Goal: Information Seeking & Learning: Learn about a topic

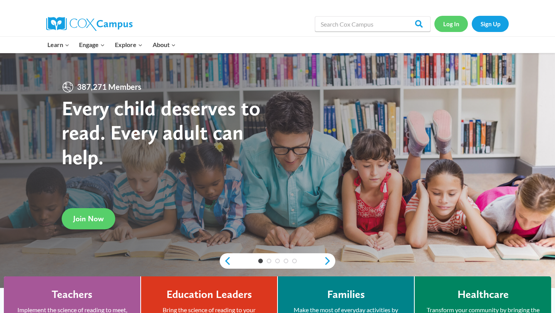
click at [449, 28] on link "Log In" at bounding box center [451, 24] width 34 height 16
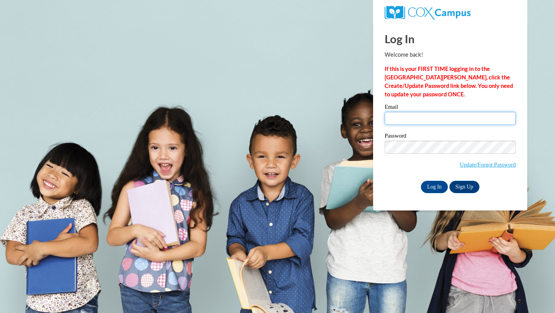
click at [416, 112] on input "Email" at bounding box center [449, 118] width 131 height 13
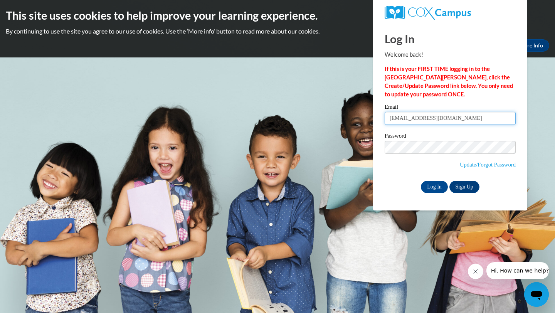
type input "cnevill5@students.kennsaw.edu"
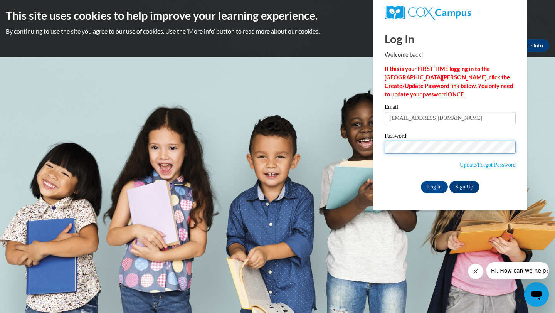
click at [421, 181] on input "Log In" at bounding box center [434, 187] width 27 height 12
click at [436, 186] on input "Log In" at bounding box center [434, 187] width 27 height 12
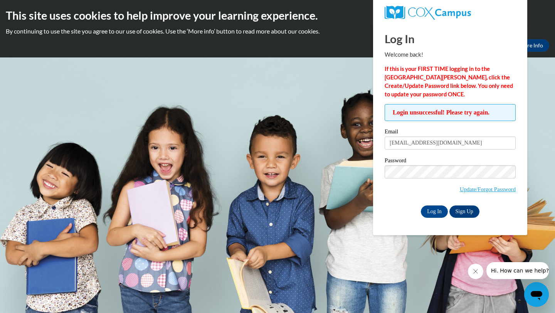
click at [421, 178] on span "Update/Forgot Password" at bounding box center [449, 181] width 131 height 32
click at [421, 205] on input "Log In" at bounding box center [434, 211] width 27 height 12
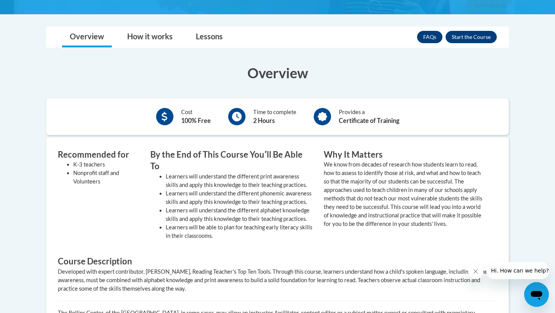
scroll to position [213, 0]
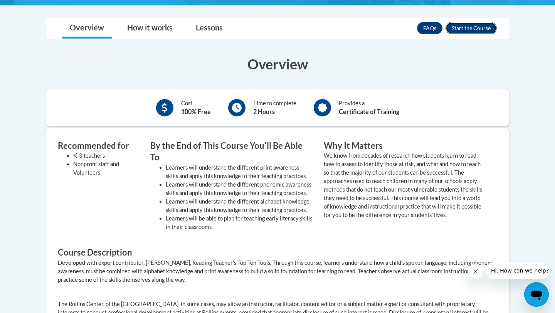
click at [466, 28] on button "Enroll" at bounding box center [470, 28] width 51 height 12
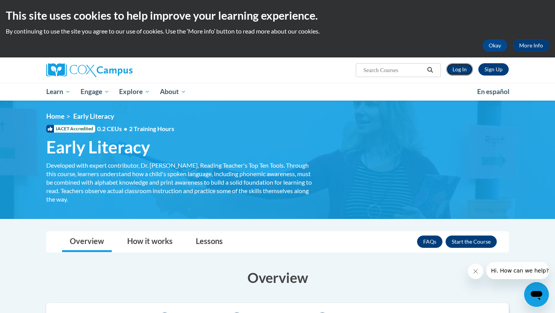
click at [459, 72] on link "Log In" at bounding box center [459, 69] width 27 height 12
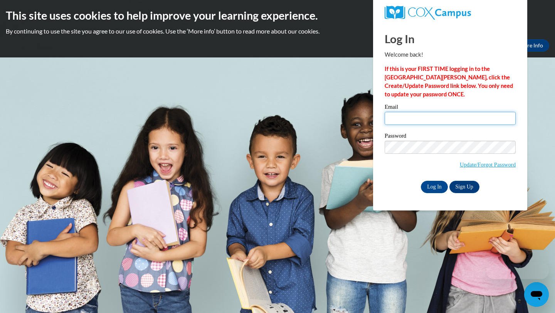
click at [412, 119] on input "Email" at bounding box center [449, 118] width 131 height 13
type input "[EMAIL_ADDRESS][DOMAIN_NAME]"
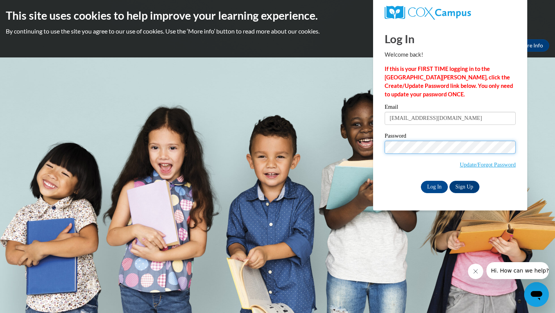
click at [421, 181] on input "Log In" at bounding box center [434, 187] width 27 height 12
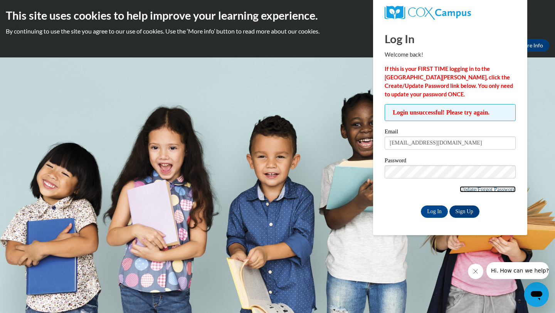
click at [477, 191] on link "Update/Forgot Password" at bounding box center [487, 189] width 56 height 6
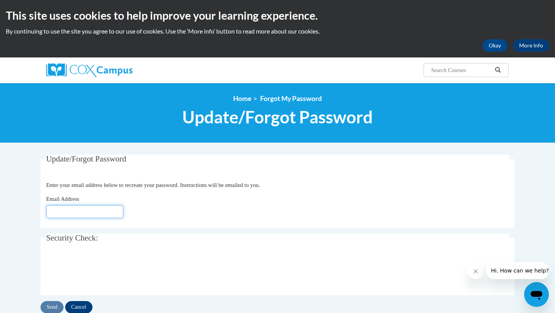
click at [101, 210] on input "Email Address" at bounding box center [84, 211] width 77 height 13
type input "cnevill5@students.kennsaw.edu"
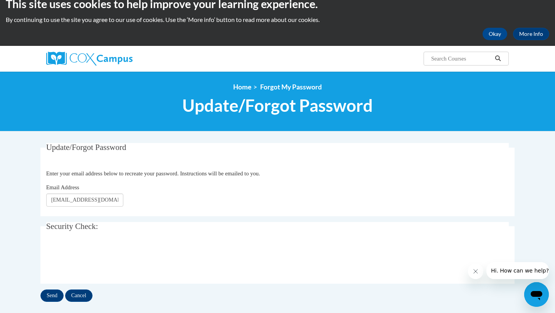
scroll to position [14, 0]
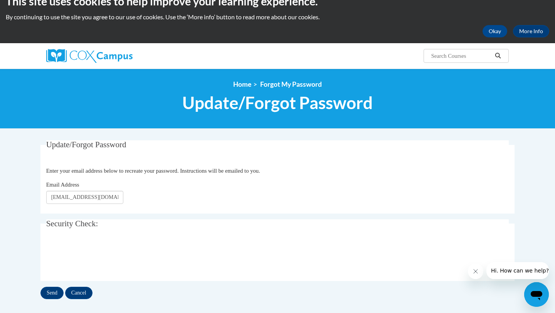
click at [57, 286] on div "Update/Forgot Password Please enter your email address Enter your email address…" at bounding box center [277, 219] width 474 height 159
click at [57, 287] on input "Send" at bounding box center [51, 293] width 23 height 12
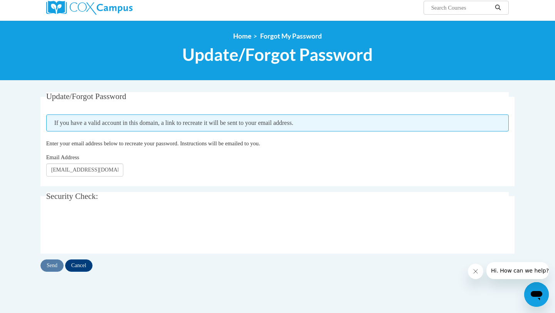
scroll to position [67, 0]
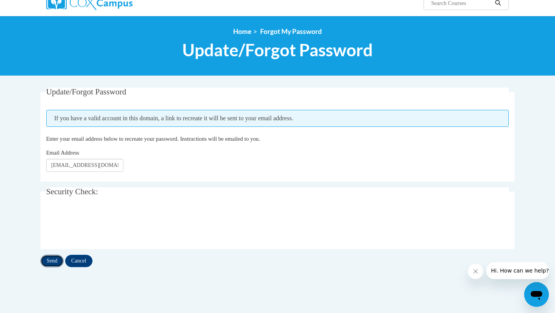
click at [53, 259] on input "Send" at bounding box center [51, 261] width 23 height 12
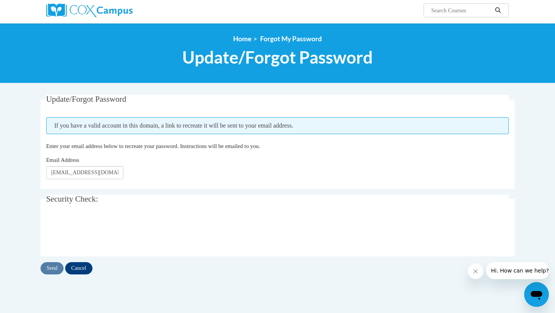
scroll to position [60, 0]
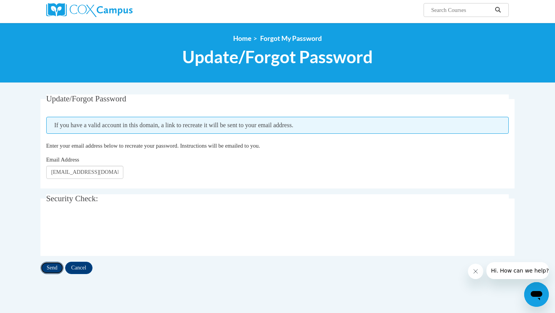
click at [54, 269] on input "Send" at bounding box center [51, 267] width 23 height 12
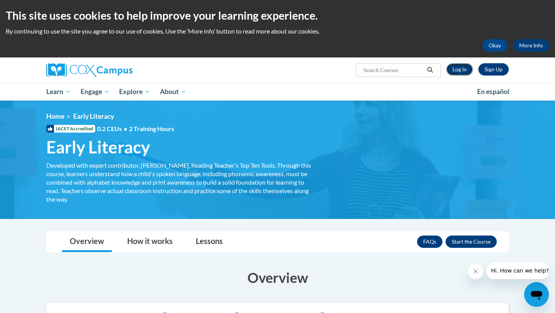
click at [458, 63] on link "Log In" at bounding box center [459, 69] width 27 height 12
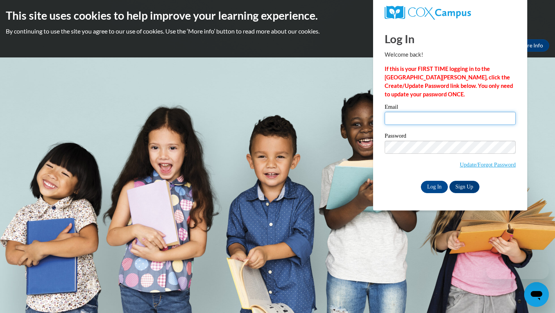
click at [416, 118] on input "Email" at bounding box center [449, 118] width 131 height 13
type input "[EMAIL_ADDRESS][DOMAIN_NAME]"
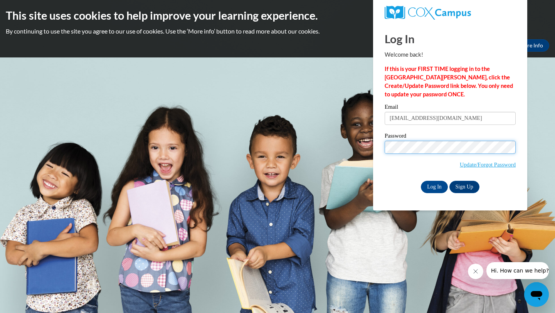
click at [421, 181] on input "Log In" at bounding box center [434, 187] width 27 height 12
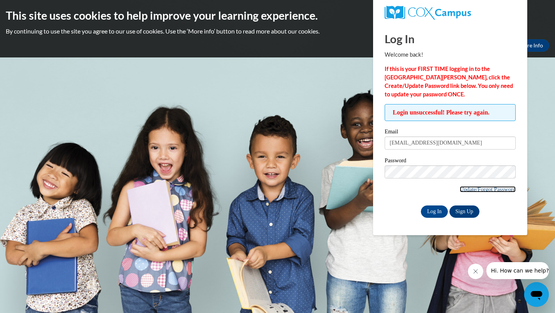
click at [469, 189] on link "Update/Forgot Password" at bounding box center [487, 189] width 56 height 6
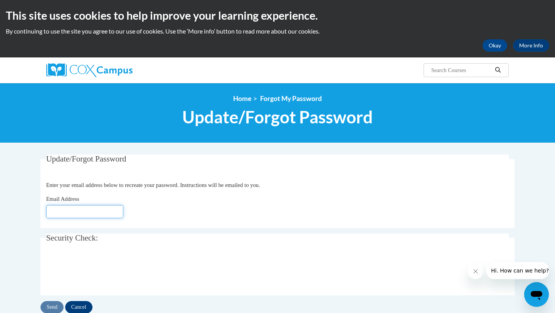
click at [110, 209] on input "Email Address" at bounding box center [84, 211] width 77 height 13
click at [108, 215] on input "[EMAIL_ADDRESS][DOMAIN_NAME]" at bounding box center [84, 211] width 77 height 13
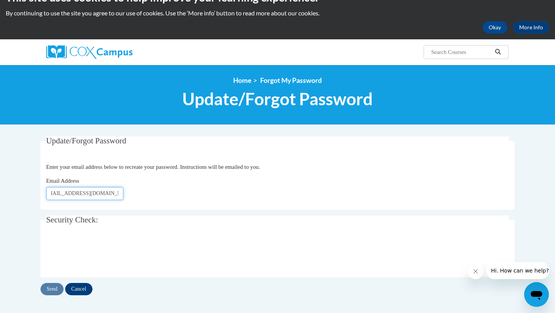
click at [99, 195] on input "[EMAIL_ADDRESS][DOMAIN_NAME]" at bounding box center [84, 193] width 77 height 13
type input "[EMAIL_ADDRESS][DOMAIN_NAME]"
click at [53, 293] on input "Send" at bounding box center [51, 289] width 23 height 12
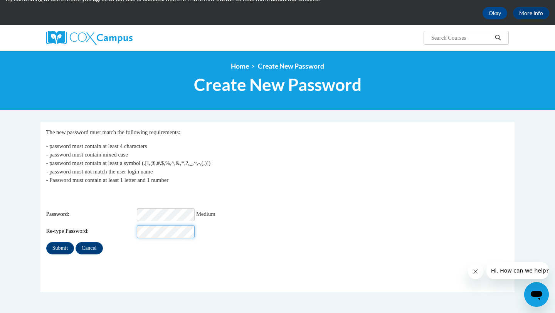
scroll to position [38, 0]
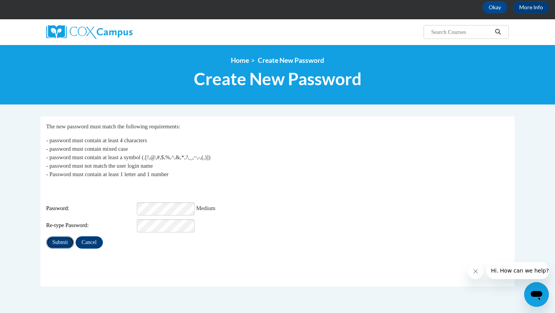
click at [68, 236] on input "Submit" at bounding box center [60, 242] width 28 height 12
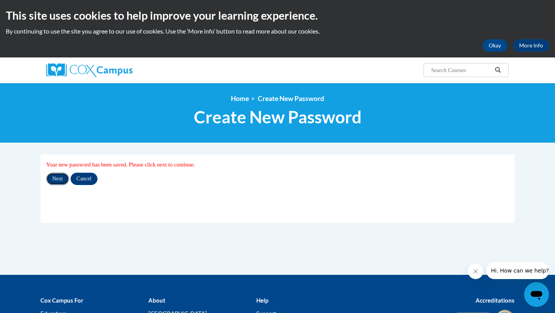
click at [62, 180] on input "Next" at bounding box center [57, 179] width 23 height 12
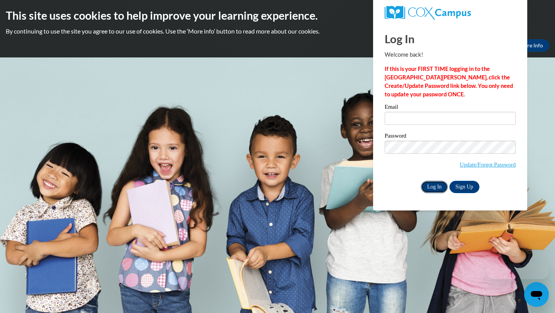
click at [435, 183] on input "Log In" at bounding box center [434, 187] width 27 height 12
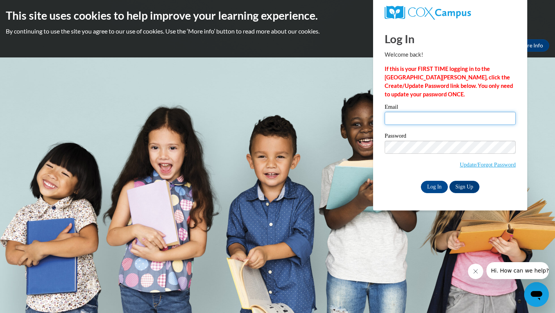
click at [474, 115] on input "Email" at bounding box center [449, 118] width 131 height 13
type input "cnevill5@students.kennesaw.edu"
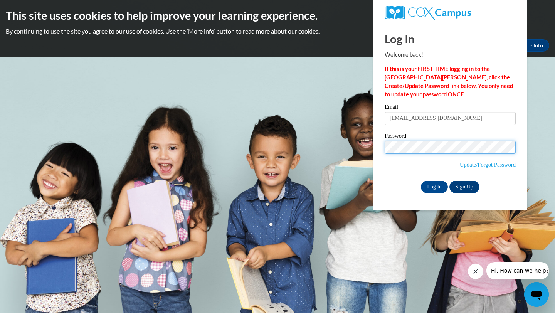
click at [421, 181] on input "Log In" at bounding box center [434, 187] width 27 height 12
click at [431, 186] on input "Log In" at bounding box center [434, 187] width 27 height 12
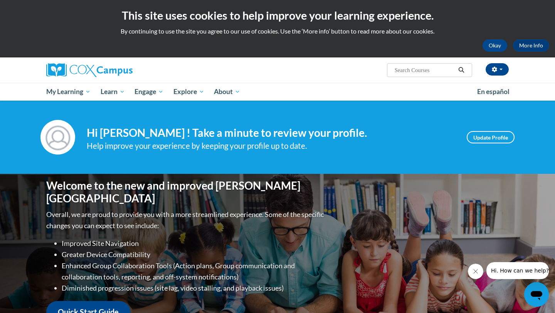
scroll to position [36, 0]
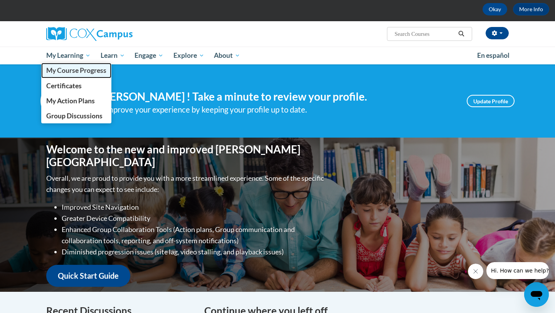
click at [76, 67] on span "My Course Progress" at bounding box center [76, 70] width 60 height 8
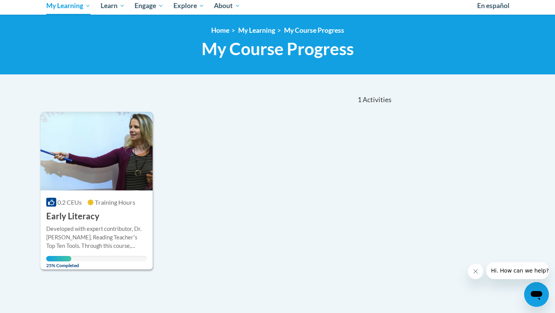
scroll to position [91, 0]
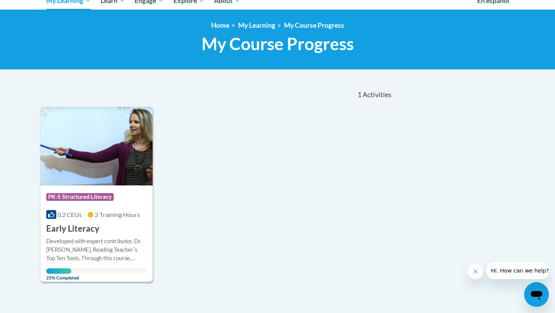
click at [97, 225] on h3 "Early Literacy" at bounding box center [72, 229] width 53 height 12
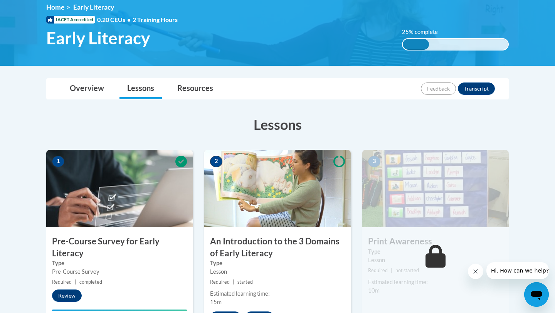
scroll to position [173, 0]
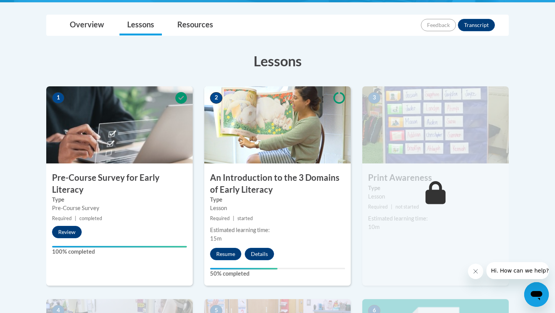
click at [290, 156] on img at bounding box center [277, 124] width 146 height 77
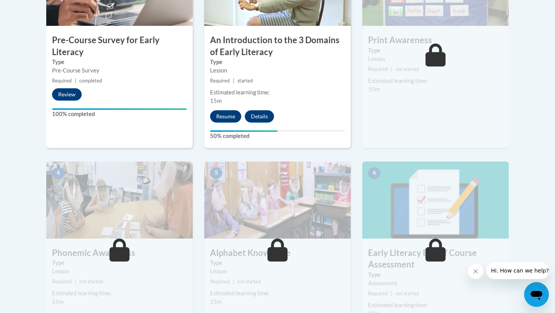
scroll to position [387, 0]
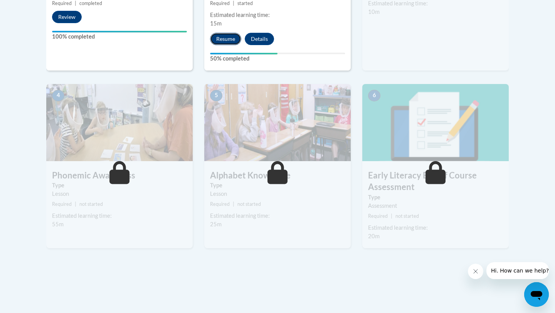
click at [221, 43] on button "Resume" at bounding box center [225, 39] width 31 height 12
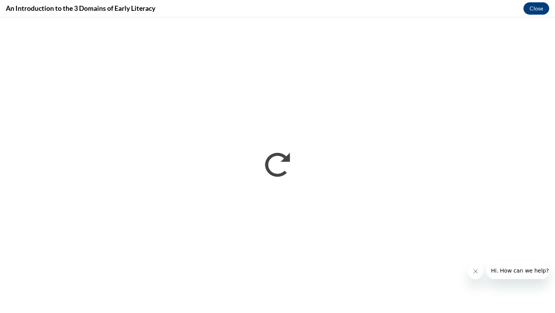
scroll to position [0, 0]
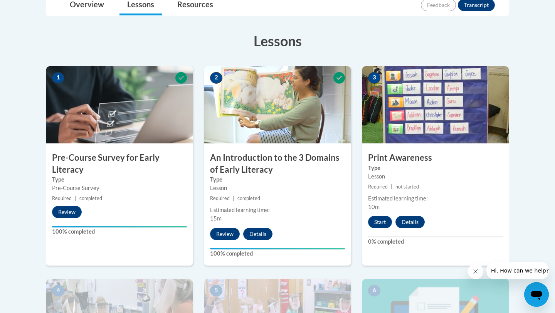
scroll to position [221, 0]
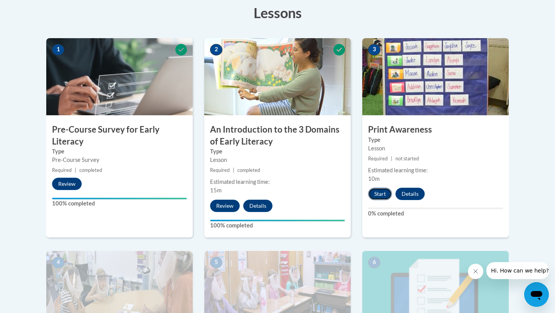
click at [383, 196] on button "Start" at bounding box center [380, 194] width 24 height 12
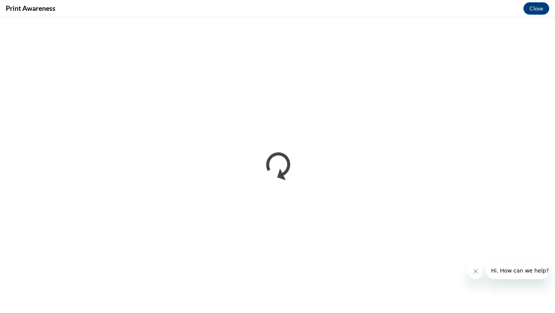
scroll to position [0, 0]
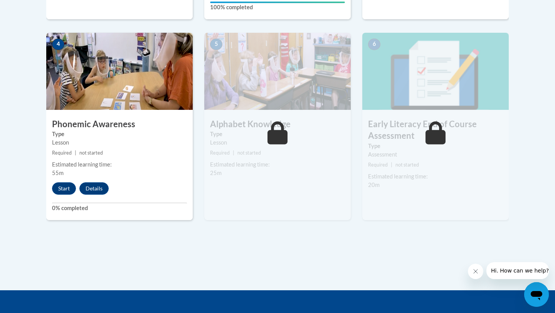
scroll to position [443, 0]
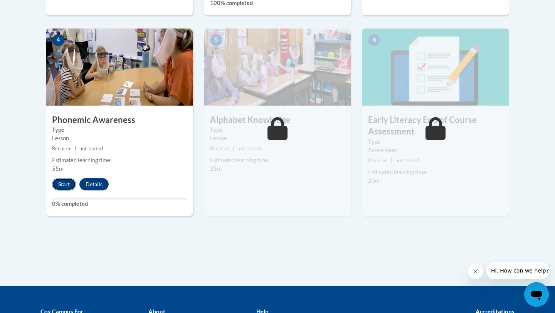
click at [72, 184] on button "Start" at bounding box center [64, 184] width 24 height 12
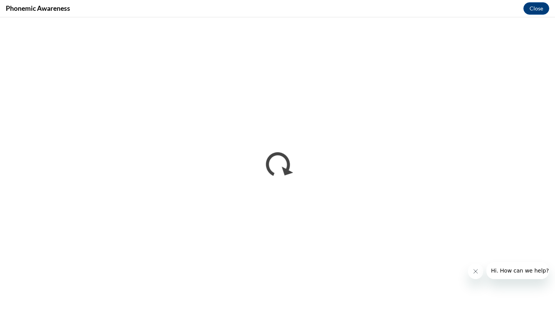
scroll to position [0, 0]
click at [476, 273] on icon "Close message from company" at bounding box center [475, 271] width 6 height 6
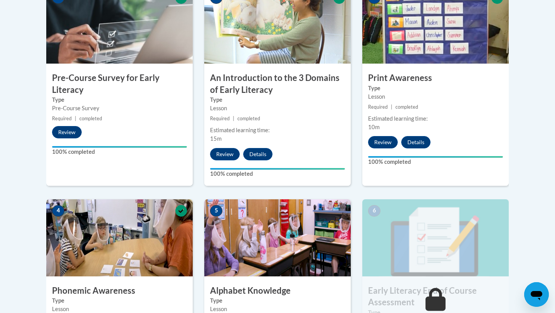
scroll to position [393, 0]
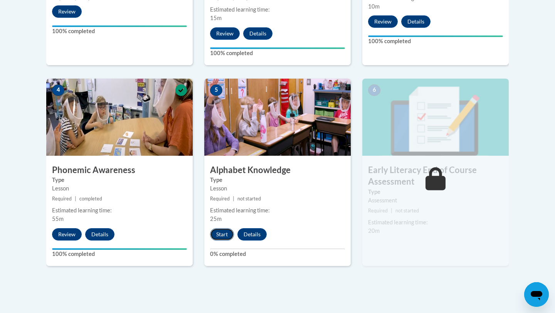
click at [222, 235] on button "Start" at bounding box center [222, 234] width 24 height 12
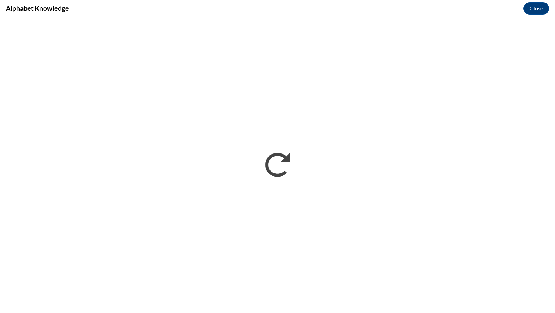
scroll to position [0, 0]
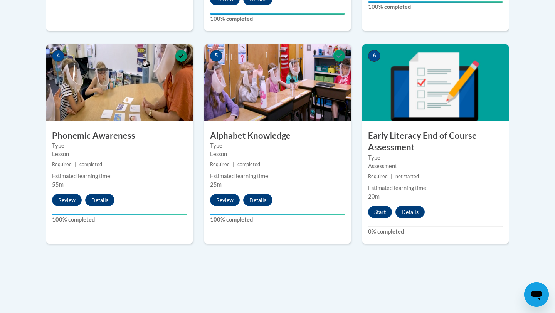
scroll to position [457, 0]
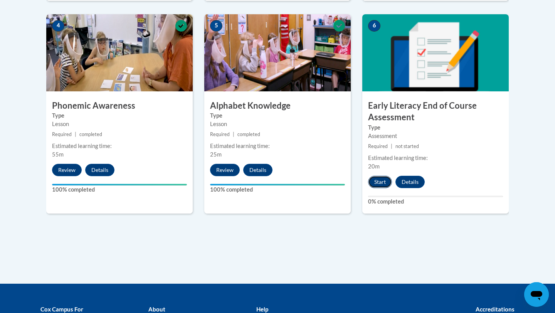
click at [381, 179] on button "Start" at bounding box center [380, 182] width 24 height 12
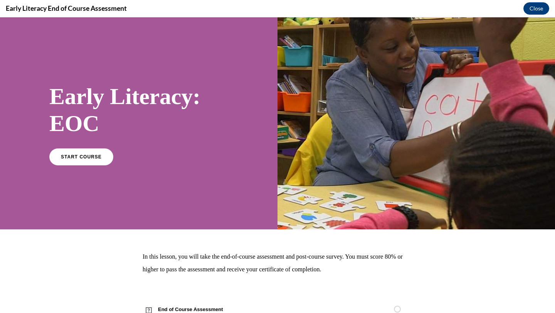
scroll to position [28, 0]
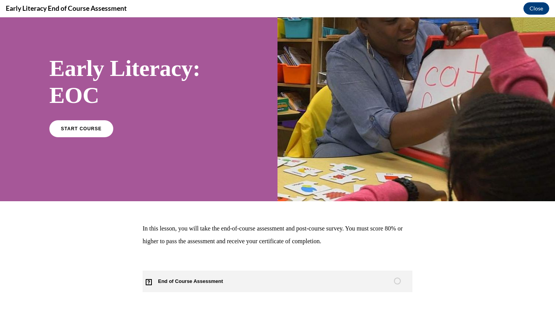
click at [163, 288] on span "End of Course Assessment" at bounding box center [194, 281] width 105 height 22
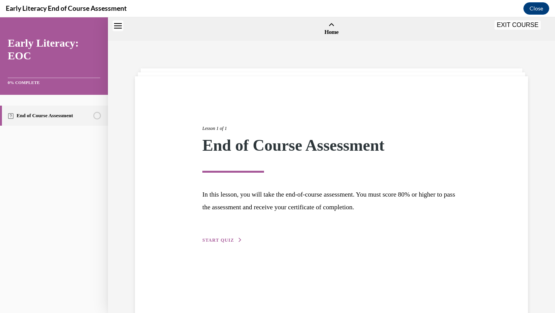
scroll to position [24, 0]
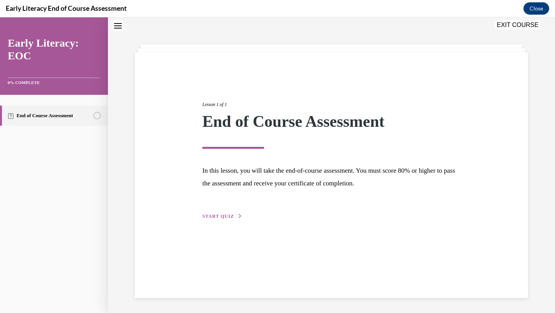
click at [228, 214] on span "START QUIZ" at bounding box center [218, 215] width 32 height 5
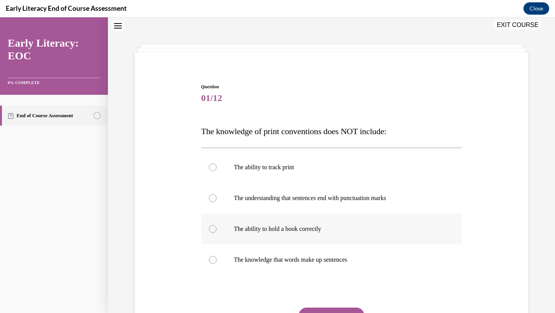
click at [241, 232] on p "The ability to hold a book correctly" at bounding box center [338, 229] width 209 height 8
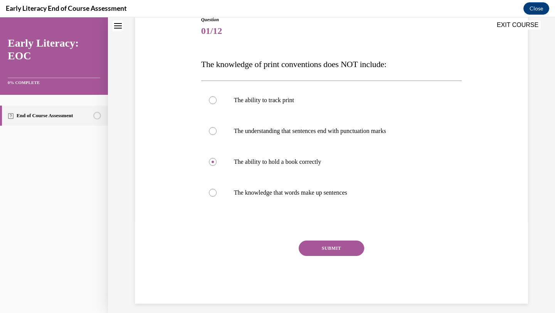
scroll to position [95, 0]
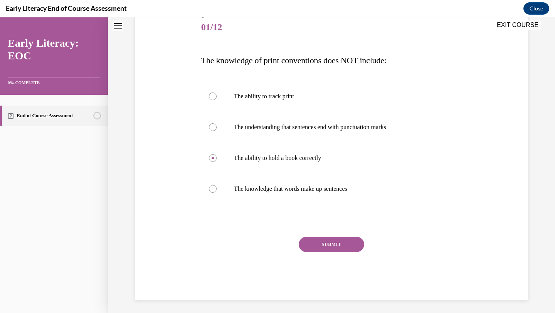
click at [314, 241] on button "SUBMIT" at bounding box center [330, 243] width 65 height 15
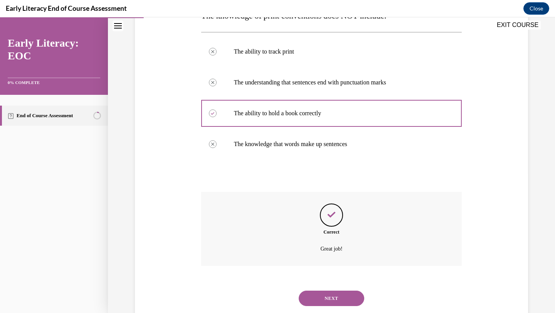
scroll to position [159, 0]
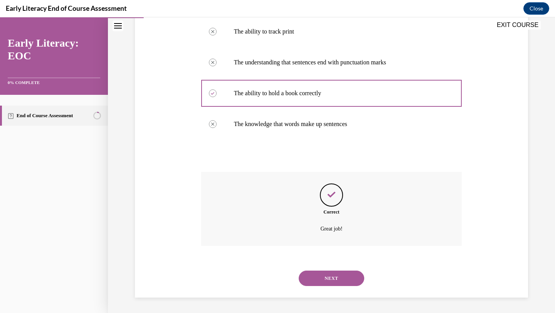
click at [321, 282] on button "NEXT" at bounding box center [330, 277] width 65 height 15
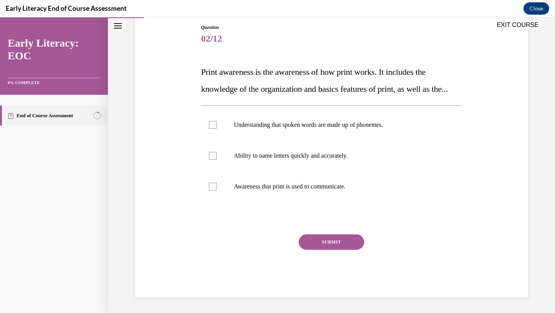
scroll to position [86, 0]
click at [226, 196] on div at bounding box center [331, 186] width 261 height 31
click at [313, 249] on button "SUBMIT" at bounding box center [330, 241] width 65 height 15
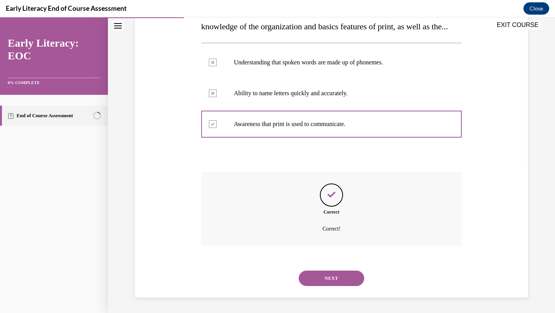
scroll to position [163, 0]
click at [326, 273] on button "NEXT" at bounding box center [330, 277] width 65 height 15
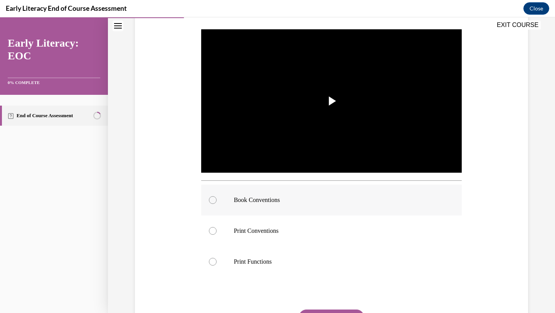
scroll to position [178, 0]
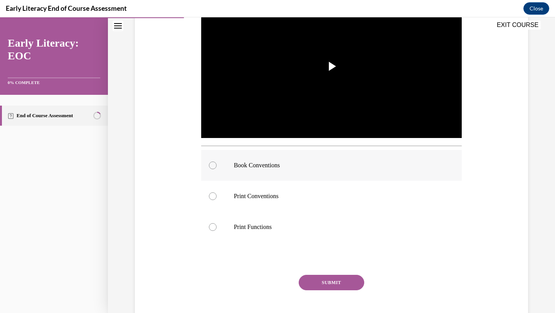
click at [347, 154] on div at bounding box center [331, 165] width 261 height 31
click at [331, 66] on span "Video player" at bounding box center [331, 66] width 0 height 0
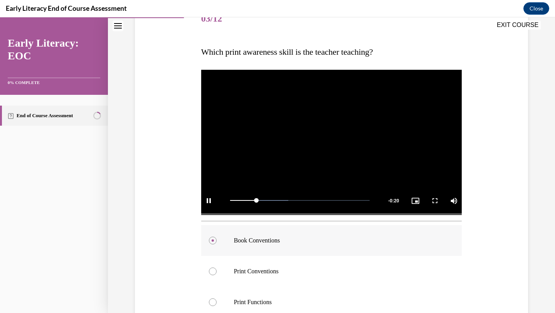
scroll to position [103, 0]
click at [501, 145] on div "Question 03/12 Which print awareness skill is the teacher teaching? Video Playe…" at bounding box center [331, 197] width 397 height 432
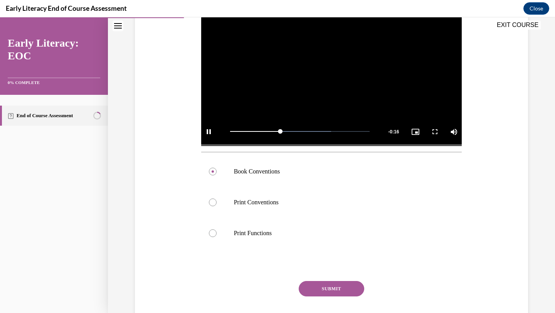
click at [322, 282] on button "SUBMIT" at bounding box center [330, 288] width 65 height 15
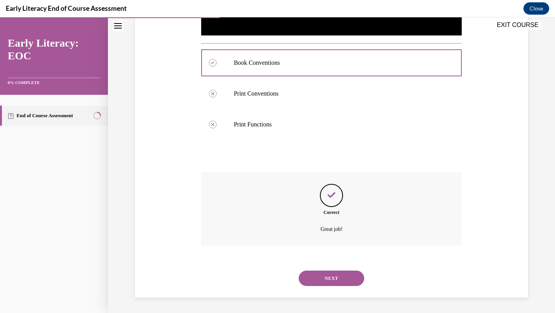
click at [320, 274] on button "NEXT" at bounding box center [330, 277] width 65 height 15
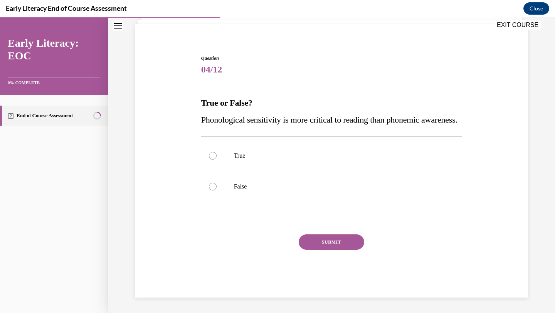
scroll to position [69, 0]
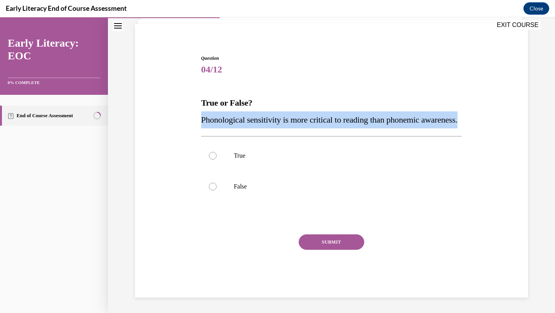
drag, startPoint x: 247, startPoint y: 121, endPoint x: 194, endPoint y: 105, distance: 55.7
click at [194, 105] on div "Question 04/12 True or False? Phonological sensitivity is more critical to read…" at bounding box center [331, 165] width 397 height 266
copy span "Phonological sensitivity is more critical to reading than phonemic awareness."
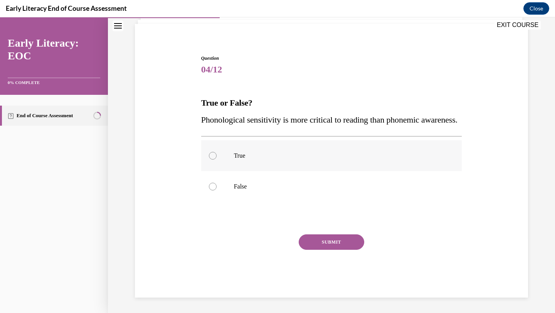
click at [236, 166] on div at bounding box center [331, 155] width 261 height 31
click at [320, 236] on button "SUBMIT" at bounding box center [330, 241] width 65 height 15
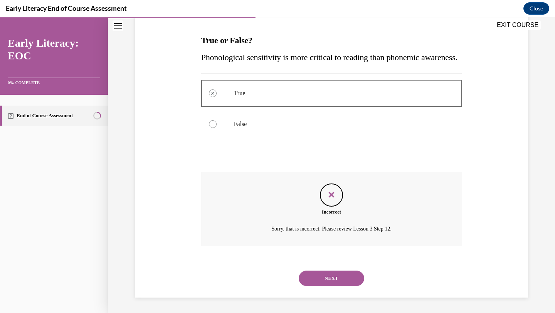
scroll to position [132, 0]
click at [326, 280] on button "NEXT" at bounding box center [330, 277] width 65 height 15
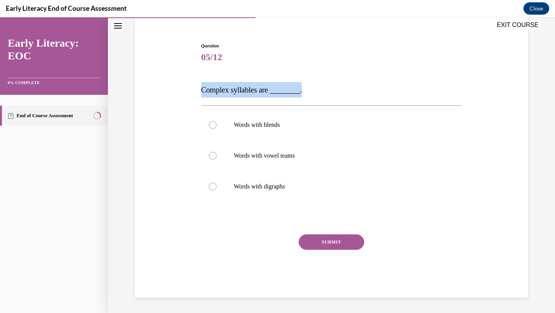
drag, startPoint x: 201, startPoint y: 89, endPoint x: 311, endPoint y: 91, distance: 109.4
click at [311, 92] on p "Complex syllables are ________." at bounding box center [331, 89] width 261 height 15
copy span "Complex syllables are ________."
click at [286, 114] on div at bounding box center [331, 124] width 261 height 31
click at [312, 239] on button "SUBMIT" at bounding box center [330, 241] width 65 height 15
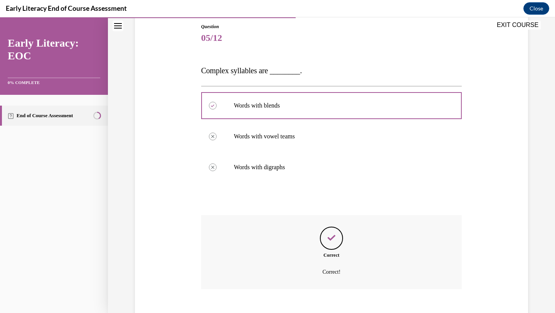
scroll to position [127, 0]
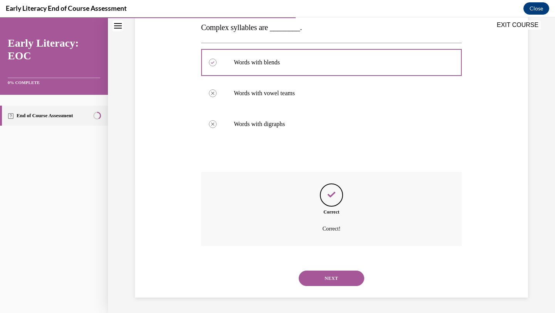
click at [320, 278] on button "NEXT" at bounding box center [330, 277] width 65 height 15
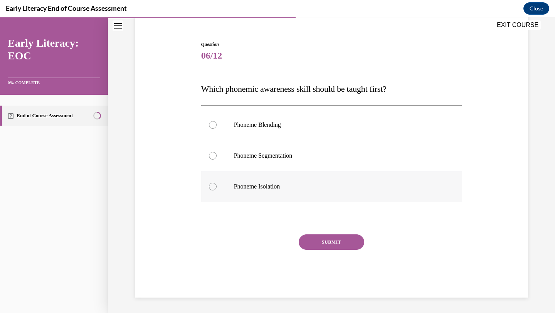
click at [258, 192] on div at bounding box center [331, 186] width 261 height 31
click at [322, 241] on button "SUBMIT" at bounding box center [330, 241] width 65 height 15
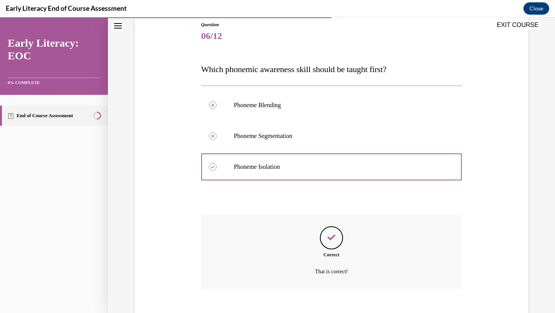
scroll to position [129, 0]
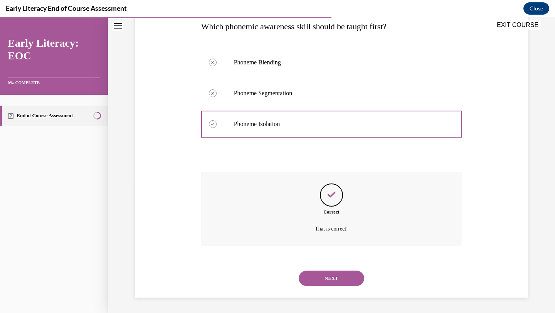
click at [307, 276] on button "NEXT" at bounding box center [330, 277] width 65 height 15
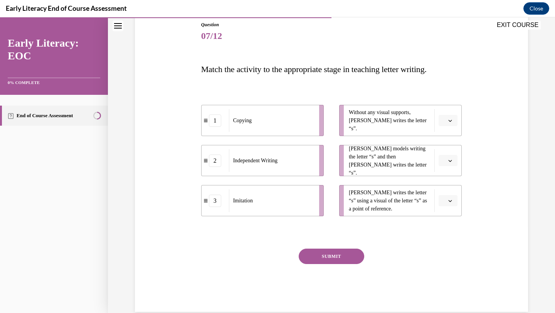
click at [293, 130] on div "Copying" at bounding box center [271, 120] width 85 height 23
click at [295, 210] on div "Imitation" at bounding box center [271, 200] width 85 height 23
drag, startPoint x: 294, startPoint y: 165, endPoint x: 295, endPoint y: 122, distance: 42.8
click at [295, 122] on div "Independent Writing" at bounding box center [272, 118] width 85 height 23
click at [396, 124] on span "Without any visual supports, [PERSON_NAME] writes the letter “s”." at bounding box center [390, 120] width 82 height 24
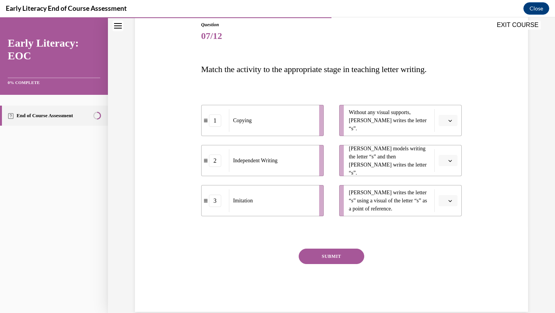
click at [442, 121] on button "button" at bounding box center [447, 121] width 19 height 12
click at [475, 111] on div "Question 07/12 Match the activity to the appropriate stage in teaching letter w…" at bounding box center [331, 154] width 397 height 313
drag, startPoint x: 280, startPoint y: 155, endPoint x: 280, endPoint y: 132, distance: 23.5
click at [280, 143] on div "Independent Writing" at bounding box center [271, 154] width 85 height 23
drag, startPoint x: 279, startPoint y: 121, endPoint x: 278, endPoint y: 192, distance: 70.9
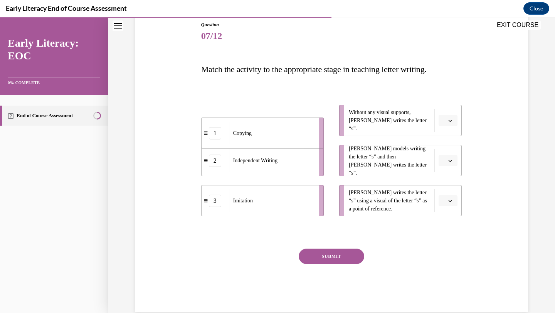
click at [278, 144] on div "Copying" at bounding box center [271, 133] width 85 height 23
drag, startPoint x: 269, startPoint y: 124, endPoint x: 274, endPoint y: 167, distance: 43.0
click at [273, 163] on div "Copying" at bounding box center [271, 151] width 85 height 23
click at [451, 119] on icon "button" at bounding box center [450, 121] width 4 height 4
click at [449, 169] on div "2" at bounding box center [446, 168] width 19 height 15
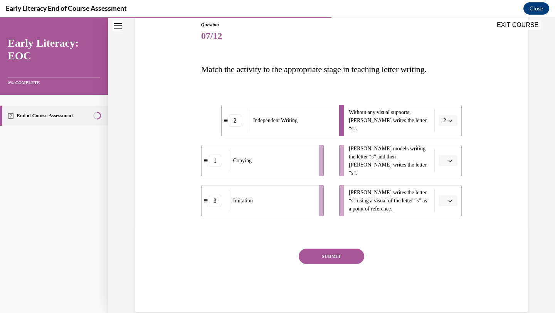
click at [482, 117] on div "Question 07/12 Match the activity to the appropriate stage in teaching letter w…" at bounding box center [331, 154] width 397 height 313
click at [450, 200] on icon "button" at bounding box center [450, 201] width 4 height 4
click at [450, 230] on div "1" at bounding box center [446, 232] width 19 height 15
click at [450, 199] on icon "button" at bounding box center [450, 201] width 4 height 4
click at [449, 265] on div "3" at bounding box center [445, 263] width 19 height 15
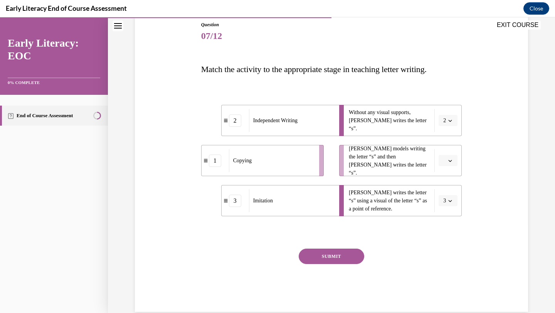
click at [445, 152] on li "[PERSON_NAME] models writing the letter “s” and then [PERSON_NAME] writes the l…" at bounding box center [400, 160] width 122 height 31
click at [446, 158] on button "button" at bounding box center [447, 161] width 19 height 12
click at [444, 192] on span "1" at bounding box center [444, 193] width 3 height 6
click at [360, 253] on button "SUBMIT" at bounding box center [330, 255] width 65 height 15
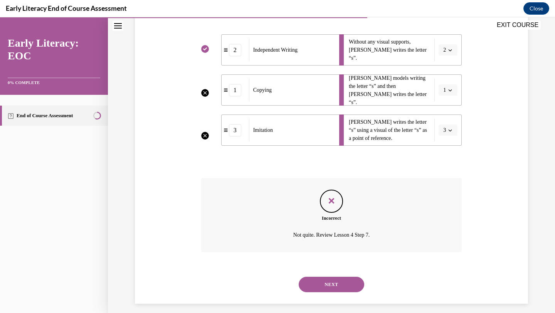
scroll to position [163, 0]
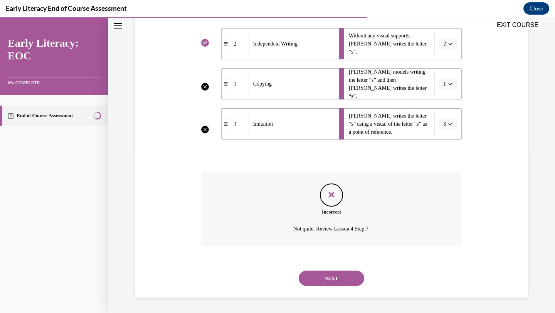
click at [335, 280] on button "NEXT" at bounding box center [330, 277] width 65 height 15
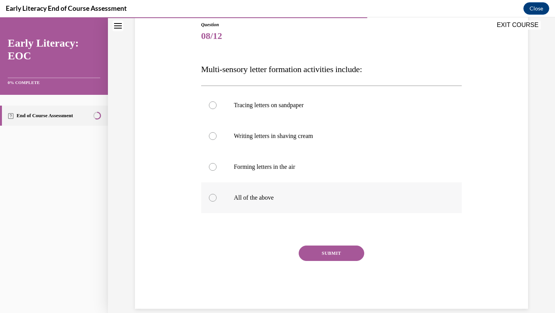
click at [254, 189] on div at bounding box center [331, 197] width 261 height 31
click at [318, 249] on button "SUBMIT" at bounding box center [330, 252] width 65 height 15
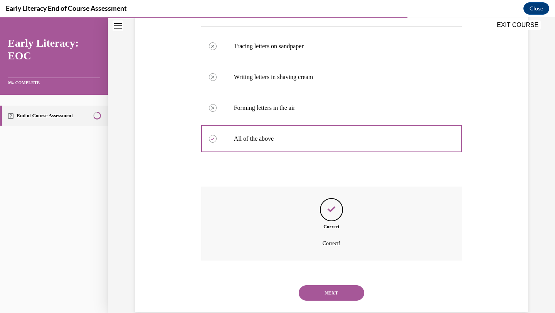
scroll to position [159, 0]
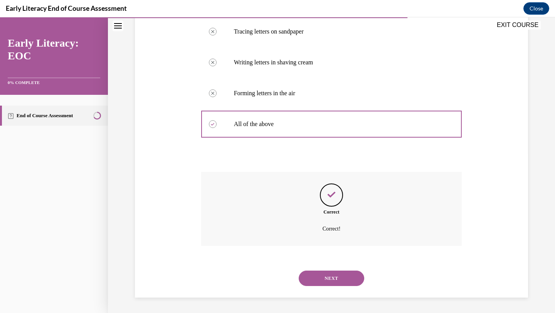
click at [321, 278] on button "NEXT" at bounding box center [330, 277] width 65 height 15
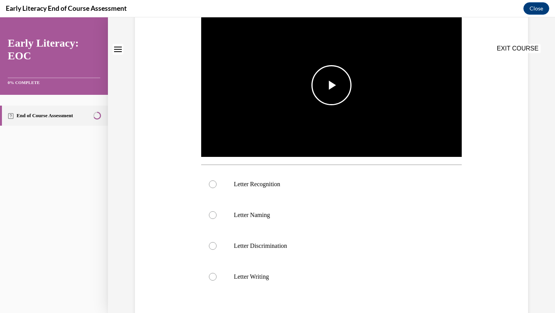
scroll to position [0, 0]
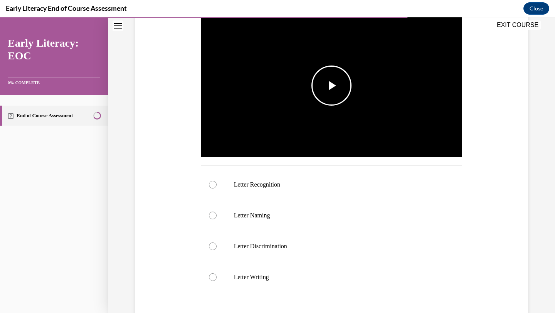
click at [334, 110] on img "Video player" at bounding box center [331, 85] width 261 height 147
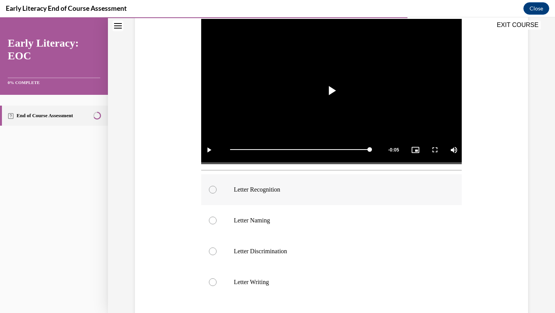
click at [296, 190] on p "Letter Recognition" at bounding box center [338, 190] width 209 height 8
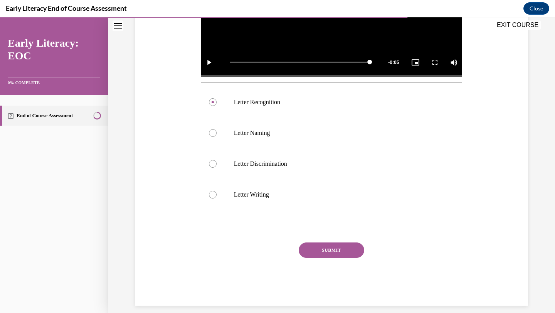
click at [330, 255] on button "SUBMIT" at bounding box center [330, 249] width 65 height 15
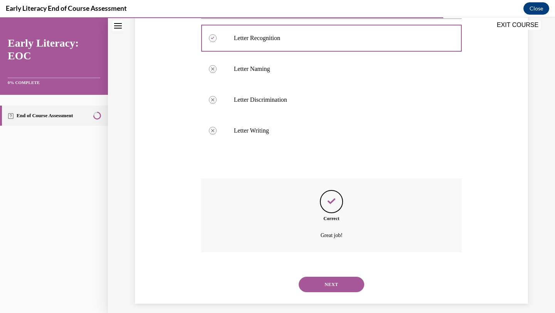
scroll to position [312, 0]
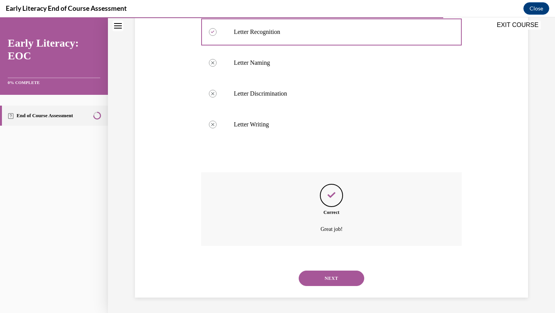
click at [322, 288] on div "NEXT" at bounding box center [331, 278] width 261 height 31
click at [320, 276] on button "NEXT" at bounding box center [330, 277] width 65 height 15
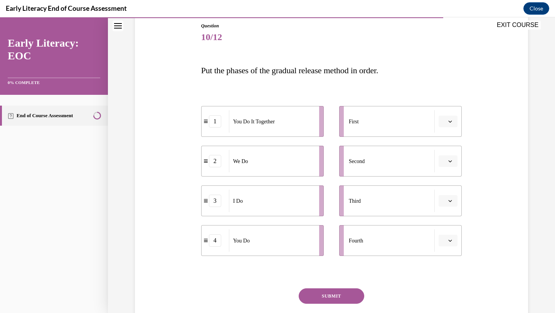
scroll to position [85, 0]
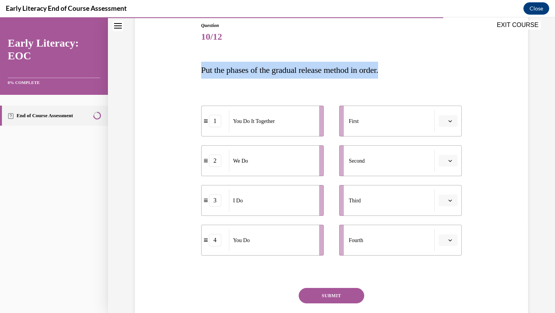
drag, startPoint x: 199, startPoint y: 68, endPoint x: 411, endPoint y: 76, distance: 212.0
click at [411, 77] on div "Question 10/12 Put the phases of the gradual release method in order. 1 You Do …" at bounding box center [331, 180] width 265 height 340
copy span "Put the phases of the gradual release method in order."
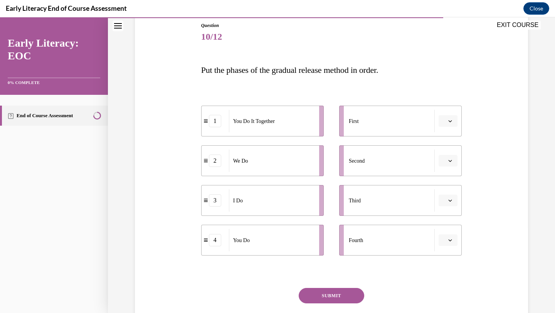
click at [382, 124] on div "First" at bounding box center [392, 121] width 86 height 22
drag, startPoint x: 253, startPoint y: 207, endPoint x: 270, endPoint y: 126, distance: 83.1
click at [270, 126] on div "I Do" at bounding box center [285, 119] width 85 height 22
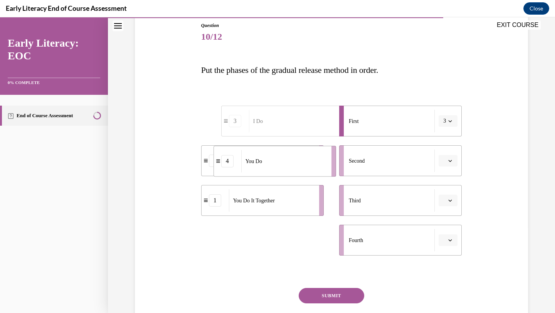
drag, startPoint x: 264, startPoint y: 236, endPoint x: 277, endPoint y: 155, distance: 82.3
click at [277, 155] on div "You Do" at bounding box center [283, 161] width 85 height 22
drag, startPoint x: 305, startPoint y: 176, endPoint x: 344, endPoint y: 176, distance: 39.3
click at [344, 176] on div "3 I Do 2 We Do 1 You Do It Together 4 You Do First 3 Second Third Fourth" at bounding box center [331, 172] width 261 height 165
click at [364, 163] on span "Second" at bounding box center [357, 161] width 16 height 8
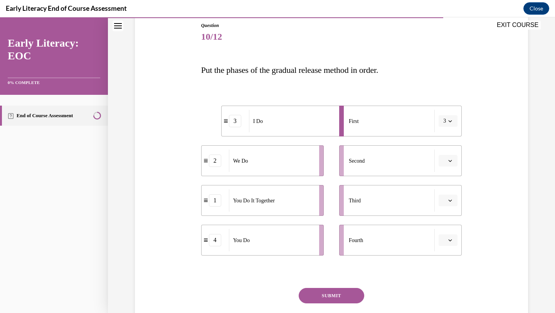
click at [320, 163] on li "2 We Do" at bounding box center [262, 160] width 122 height 31
drag, startPoint x: 320, startPoint y: 163, endPoint x: 336, endPoint y: 163, distance: 16.6
click at [336, 163] on li "2 We Do" at bounding box center [279, 160] width 122 height 31
drag, startPoint x: 317, startPoint y: 162, endPoint x: 349, endPoint y: 161, distance: 32.7
click at [350, 161] on li "2 We Do" at bounding box center [295, 160] width 122 height 31
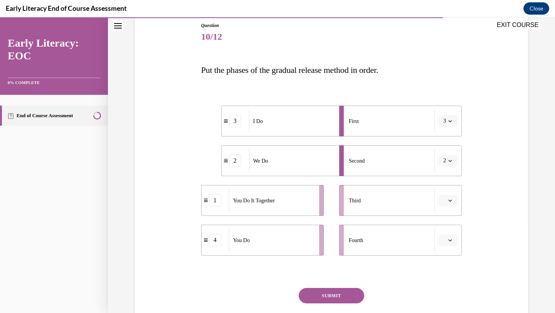
click at [396, 165] on div "Second" at bounding box center [392, 160] width 86 height 22
drag, startPoint x: 298, startPoint y: 211, endPoint x: 323, endPoint y: 211, distance: 24.6
click at [323, 211] on div "You Do It Together" at bounding box center [292, 200] width 85 height 22
drag, startPoint x: 323, startPoint y: 244, endPoint x: 341, endPoint y: 244, distance: 18.5
click at [339, 244] on li "4 You Do" at bounding box center [278, 240] width 122 height 31
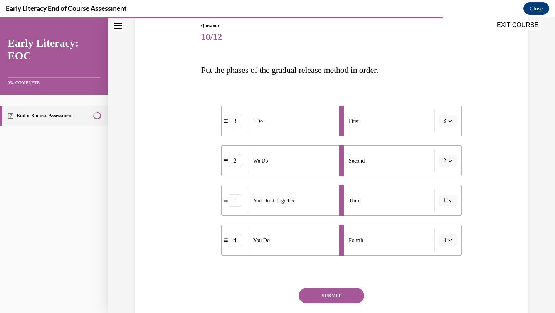
click at [330, 293] on button "SUBMIT" at bounding box center [330, 295] width 65 height 15
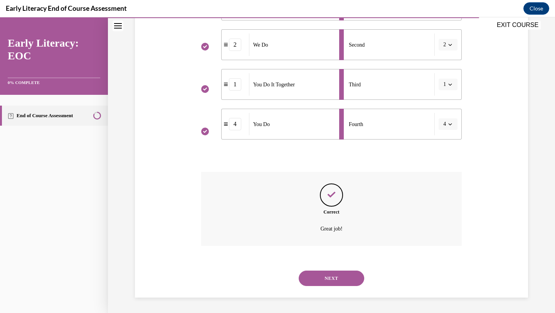
click at [325, 279] on button "NEXT" at bounding box center [330, 277] width 65 height 15
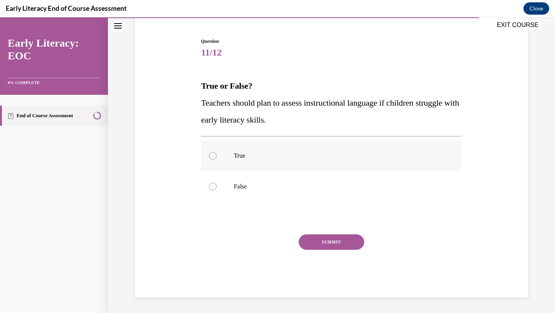
click at [272, 160] on div at bounding box center [331, 155] width 261 height 31
click at [323, 246] on button "SUBMIT" at bounding box center [330, 241] width 65 height 15
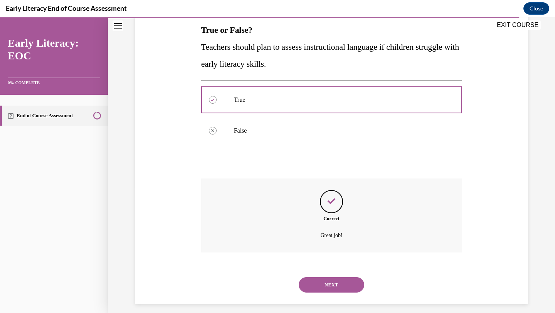
scroll to position [132, 0]
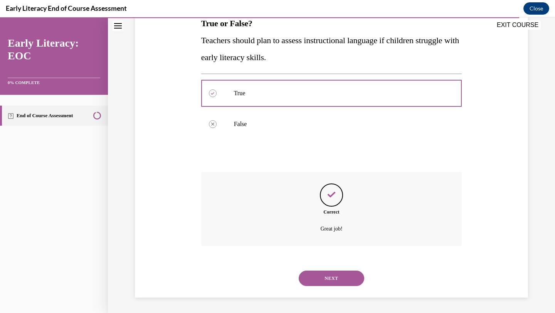
click at [323, 277] on button "NEXT" at bounding box center [330, 277] width 65 height 15
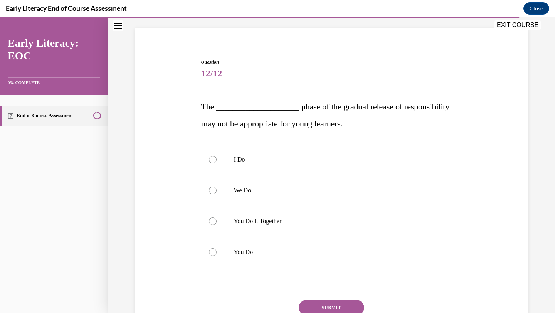
scroll to position [49, 0]
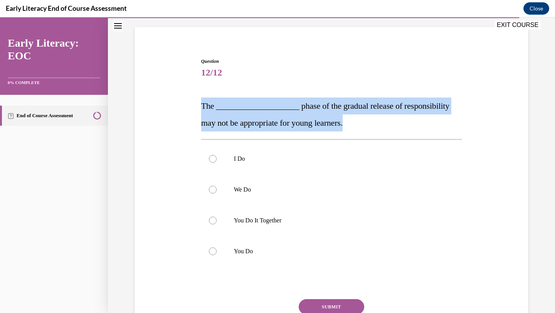
drag, startPoint x: 198, startPoint y: 106, endPoint x: 338, endPoint y: 128, distance: 141.6
click at [338, 129] on div "Question 12/12 The ____________________ phase of the gradual release of respons…" at bounding box center [331, 198] width 397 height 327
copy span "The ____________________ phase of the gradual release of responsibility may not…"
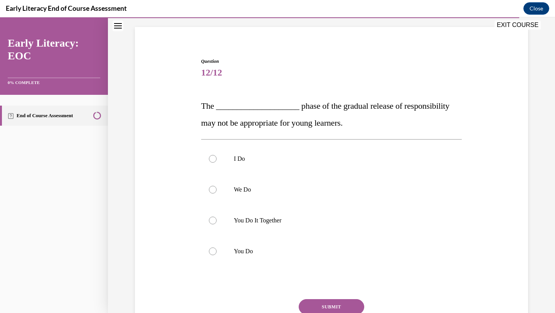
click at [327, 70] on span "12/12" at bounding box center [331, 72] width 261 height 15
click at [253, 254] on p "You Do" at bounding box center [338, 251] width 209 height 8
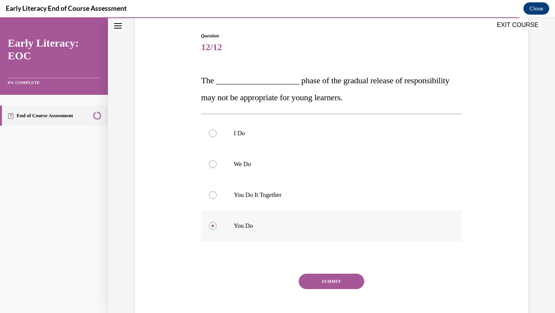
scroll to position [77, 0]
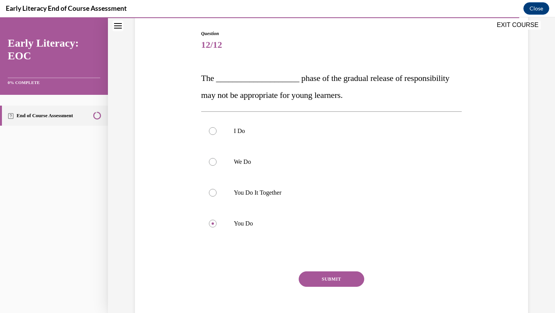
click at [322, 279] on button "SUBMIT" at bounding box center [330, 278] width 65 height 15
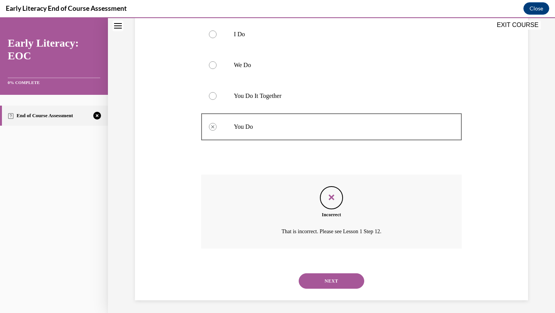
scroll to position [176, 0]
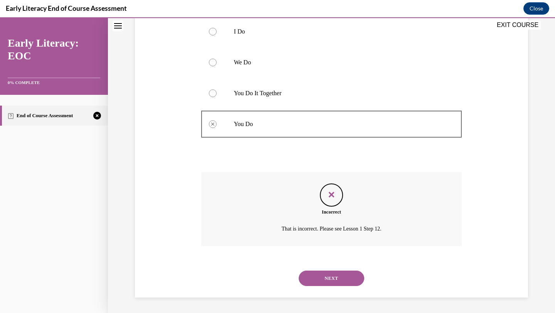
click at [329, 276] on button "NEXT" at bounding box center [330, 277] width 65 height 15
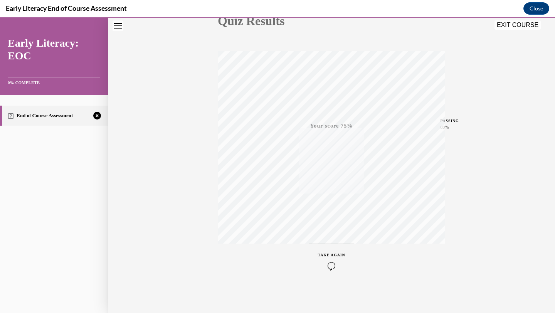
scroll to position [99, 0]
click at [327, 259] on div "TAKE AGAIN" at bounding box center [331, 261] width 27 height 18
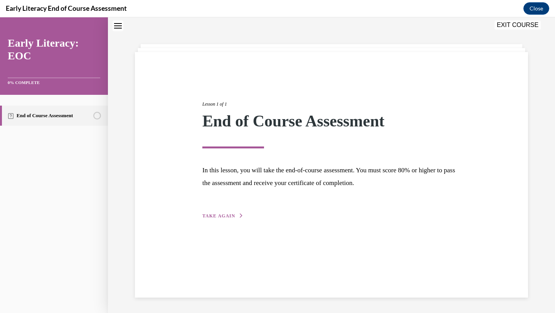
scroll to position [24, 0]
click at [226, 216] on span "TAKE AGAIN" at bounding box center [218, 215] width 33 height 5
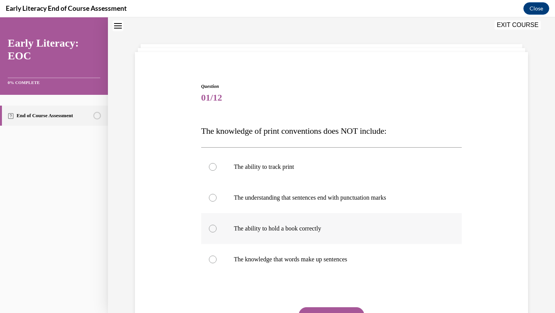
click at [260, 231] on p "The ability to hold a book correctly" at bounding box center [338, 229] width 209 height 8
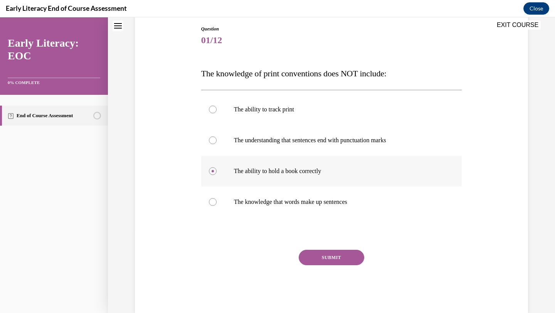
scroll to position [97, 0]
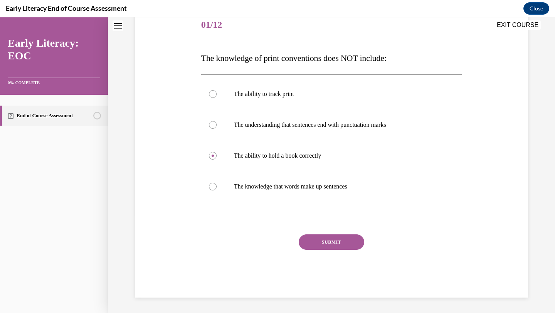
click at [313, 239] on button "SUBMIT" at bounding box center [330, 241] width 65 height 15
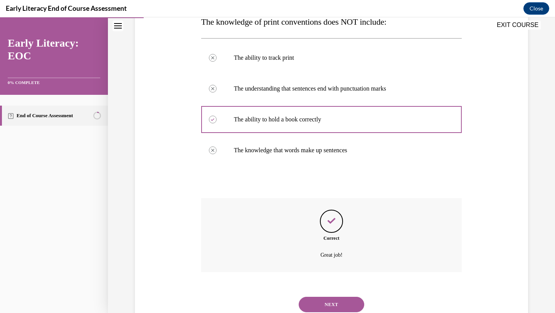
scroll to position [159, 0]
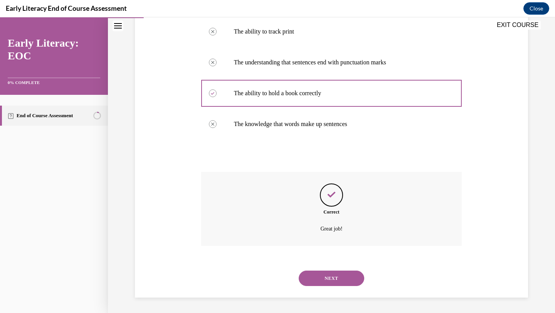
click at [315, 270] on button "NEXT" at bounding box center [330, 277] width 65 height 15
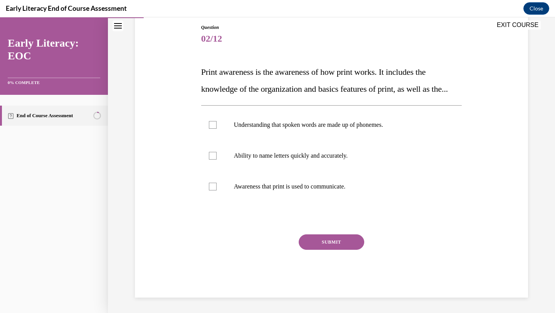
scroll to position [86, 0]
click at [293, 129] on p "Understanding that spoken words are made up of phonemes." at bounding box center [338, 125] width 209 height 8
click at [261, 202] on div at bounding box center [331, 186] width 261 height 31
click at [322, 250] on button "SUBMIT" at bounding box center [330, 241] width 65 height 15
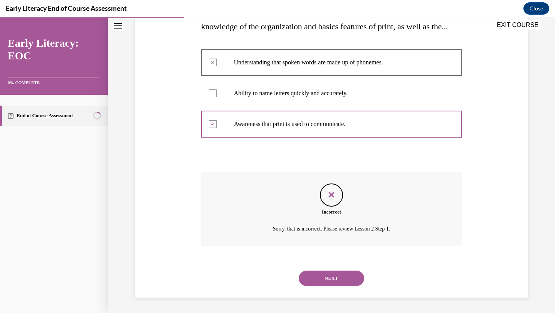
scroll to position [163, 0]
click at [329, 288] on div "NEXT" at bounding box center [331, 278] width 261 height 31
click at [329, 284] on button "NEXT" at bounding box center [330, 277] width 65 height 15
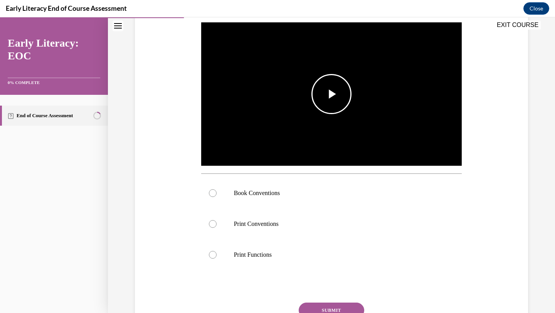
scroll to position [152, 0]
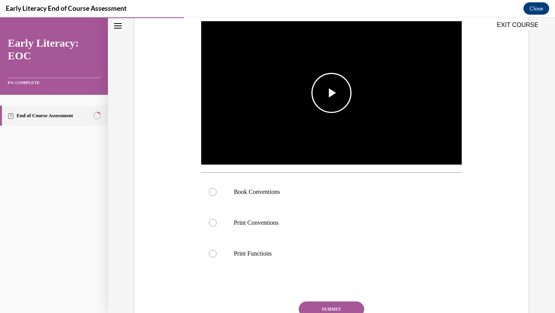
click at [320, 131] on img "Video player" at bounding box center [331, 93] width 261 height 147
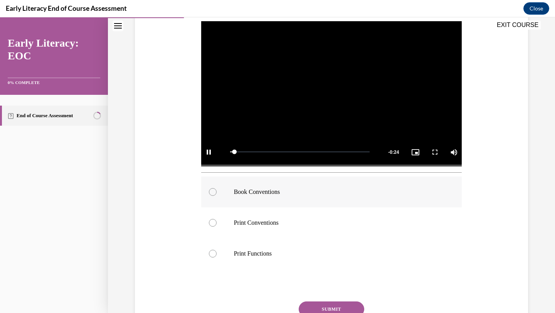
click at [297, 189] on p "Book Conventions" at bounding box center [338, 192] width 209 height 8
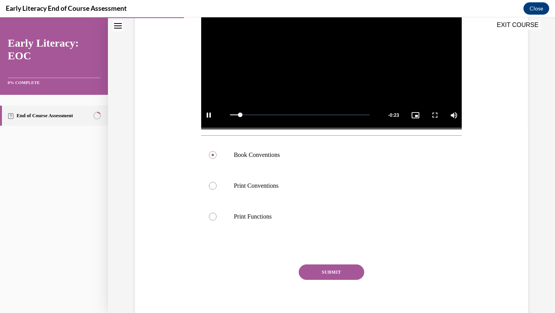
click at [329, 272] on button "SUBMIT" at bounding box center [330, 271] width 65 height 15
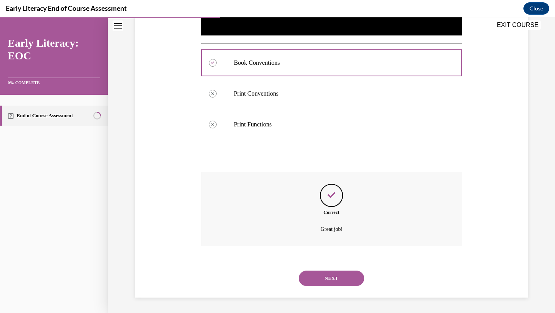
click at [319, 282] on button "NEXT" at bounding box center [330, 277] width 65 height 15
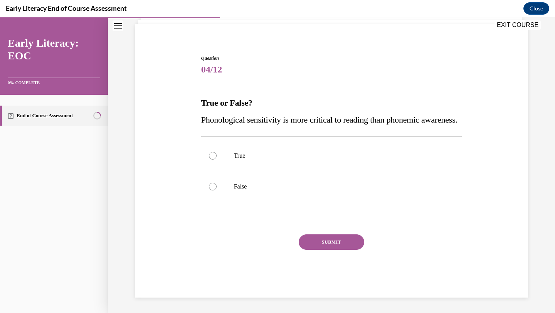
scroll to position [69, 0]
click at [292, 193] on div at bounding box center [331, 186] width 261 height 31
click at [313, 239] on button "SUBMIT" at bounding box center [330, 241] width 65 height 15
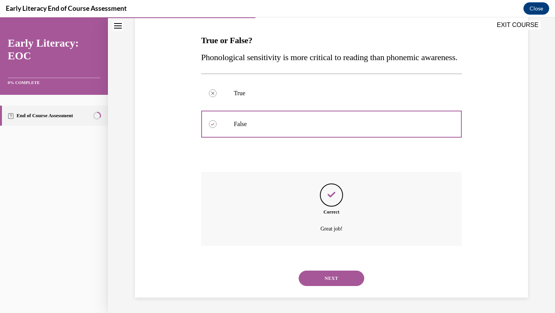
click at [324, 283] on button "NEXT" at bounding box center [330, 277] width 65 height 15
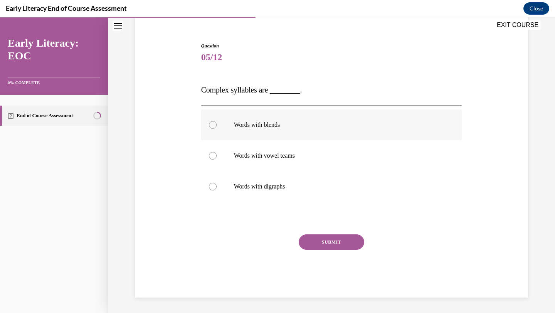
click at [281, 121] on div at bounding box center [331, 124] width 261 height 31
click at [327, 243] on button "SUBMIT" at bounding box center [330, 241] width 65 height 15
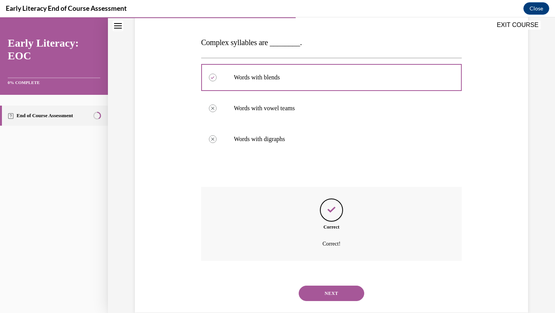
scroll to position [127, 0]
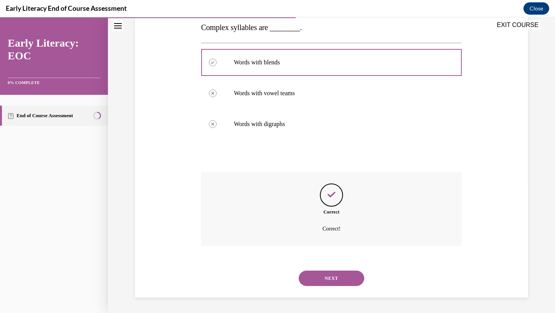
click at [321, 288] on div "NEXT" at bounding box center [331, 278] width 261 height 31
click at [321, 283] on button "NEXT" at bounding box center [330, 277] width 65 height 15
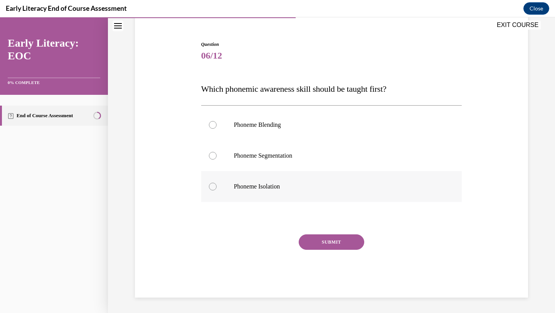
click at [270, 186] on p "Phoneme Isolation" at bounding box center [338, 187] width 209 height 8
click at [307, 230] on div "Question 06/12 Which phonemic awareness skill should be taught first? Phoneme B…" at bounding box center [331, 169] width 261 height 256
click at [310, 245] on button "SUBMIT" at bounding box center [330, 241] width 65 height 15
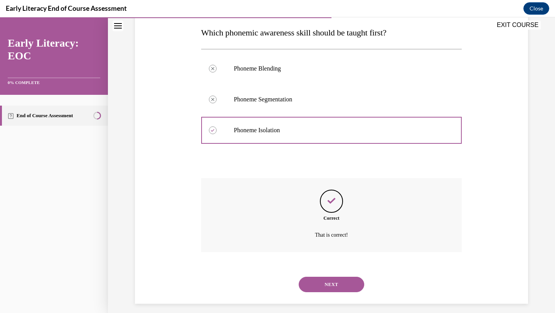
scroll to position [129, 0]
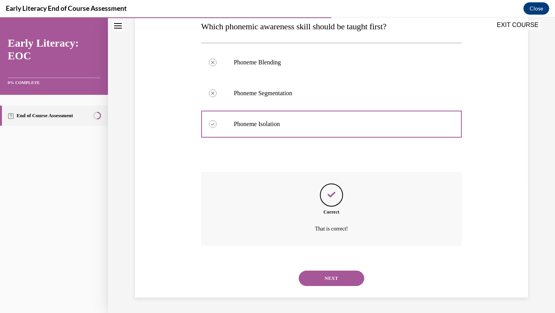
click at [323, 288] on div "NEXT" at bounding box center [331, 278] width 261 height 31
click at [323, 284] on button "NEXT" at bounding box center [330, 277] width 65 height 15
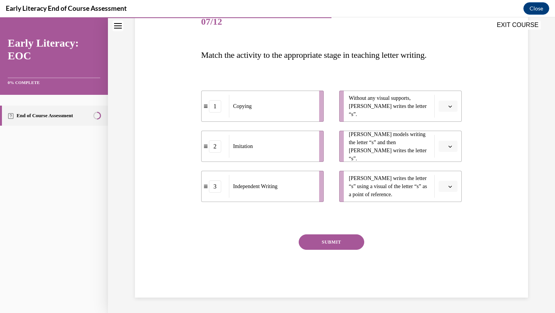
scroll to position [86, 0]
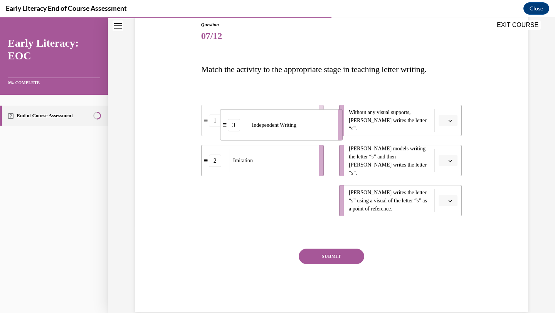
drag, startPoint x: 317, startPoint y: 192, endPoint x: 339, endPoint y: 116, distance: 79.0
click at [339, 116] on li "3 Independent Writing" at bounding box center [281, 124] width 122 height 31
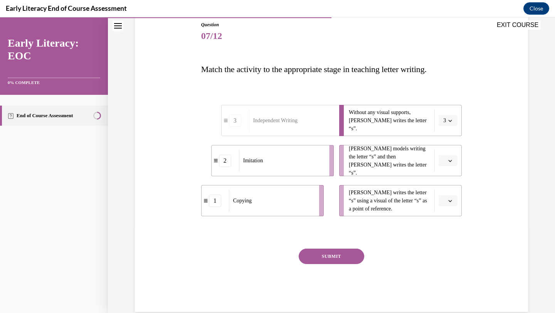
drag, startPoint x: 320, startPoint y: 157, endPoint x: 353, endPoint y: 158, distance: 32.7
click at [334, 158] on li "2 Imitation" at bounding box center [272, 160] width 122 height 31
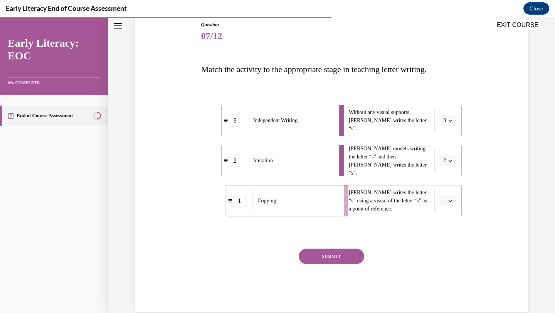
drag, startPoint x: 317, startPoint y: 193, endPoint x: 342, endPoint y: 193, distance: 24.3
click at [342, 193] on li "1 Copying" at bounding box center [286, 200] width 122 height 31
click at [322, 259] on button "SUBMIT" at bounding box center [330, 255] width 65 height 15
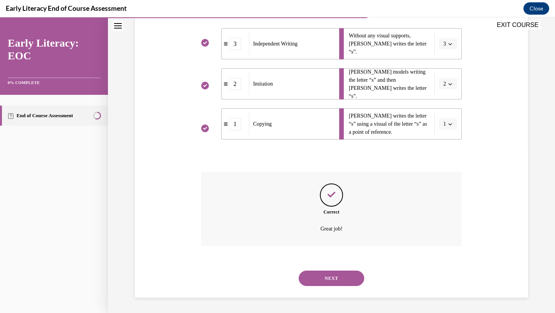
click at [327, 277] on button "NEXT" at bounding box center [330, 277] width 65 height 15
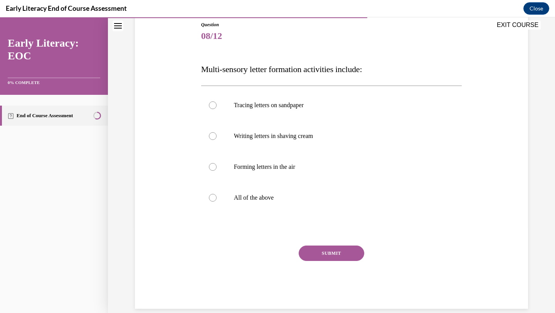
click at [264, 221] on div "Question 08/12 Multi-sensory letter formation activities include: Tracing lette…" at bounding box center [331, 164] width 261 height 287
click at [261, 206] on div at bounding box center [331, 197] width 261 height 31
click at [324, 250] on button "SUBMIT" at bounding box center [330, 252] width 65 height 15
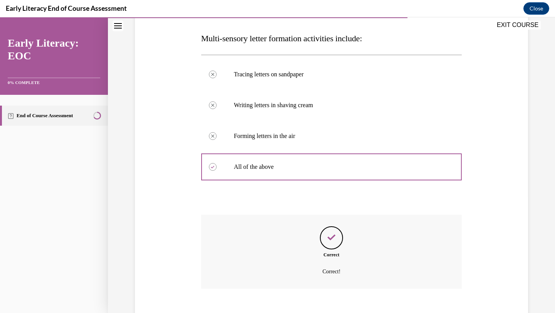
scroll to position [159, 0]
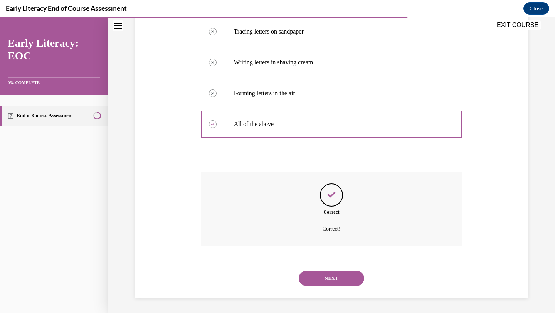
click at [323, 276] on button "NEXT" at bounding box center [330, 277] width 65 height 15
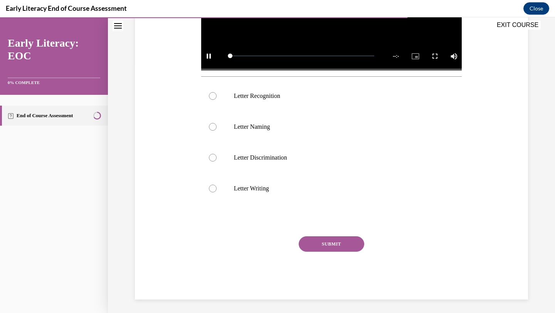
scroll to position [154, 0]
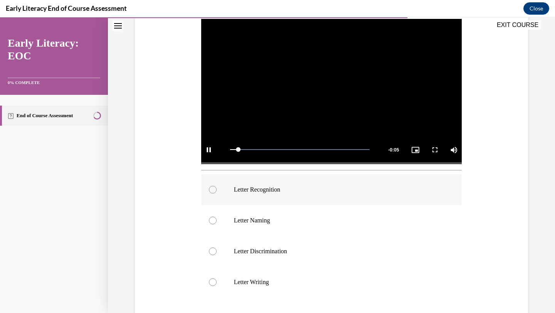
click at [268, 194] on div at bounding box center [331, 189] width 261 height 31
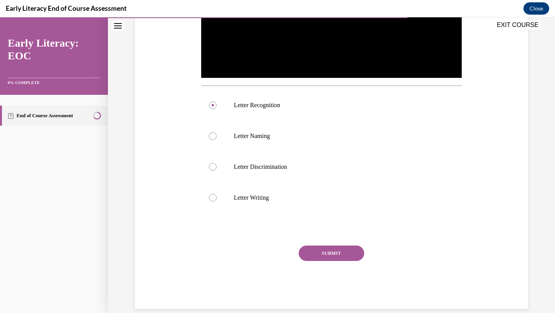
click at [308, 251] on button "SUBMIT" at bounding box center [330, 252] width 65 height 15
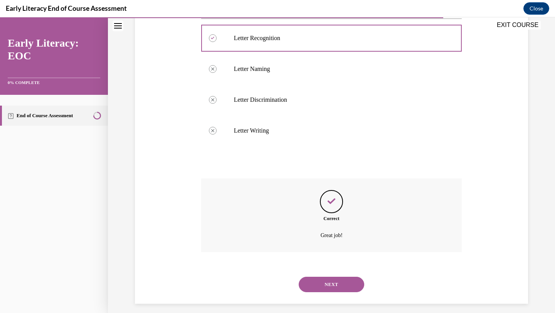
scroll to position [312, 0]
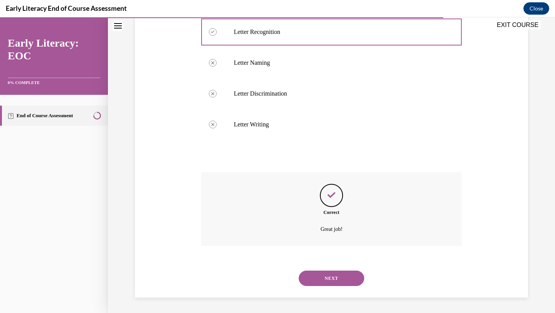
click at [323, 280] on button "NEXT" at bounding box center [330, 277] width 65 height 15
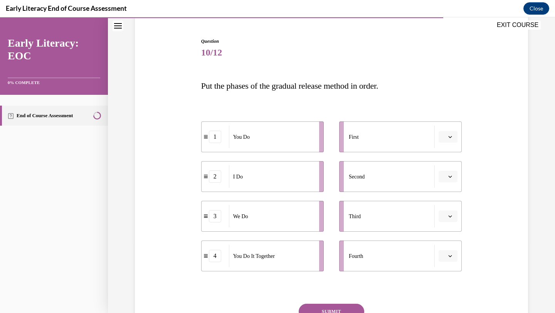
scroll to position [70, 0]
drag, startPoint x: 263, startPoint y: 181, endPoint x: 296, endPoint y: 142, distance: 51.1
click at [296, 142] on div "I Do" at bounding box center [298, 135] width 85 height 22
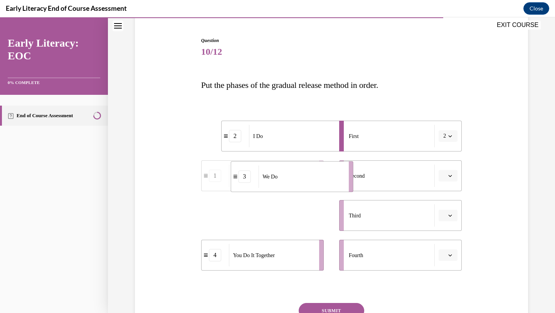
drag, startPoint x: 261, startPoint y: 221, endPoint x: 291, endPoint y: 183, distance: 48.9
click at [291, 183] on div "We Do" at bounding box center [300, 176] width 85 height 22
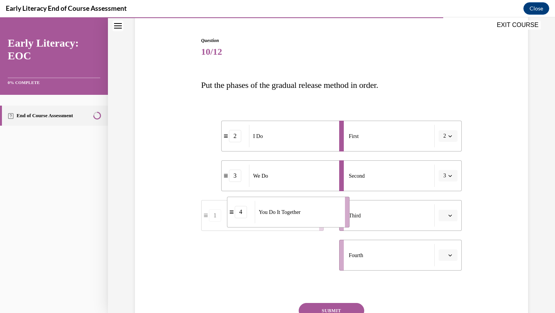
drag, startPoint x: 275, startPoint y: 260, endPoint x: 302, endPoint y: 217, distance: 51.3
click at [302, 217] on div "You Do It Together" at bounding box center [297, 212] width 85 height 22
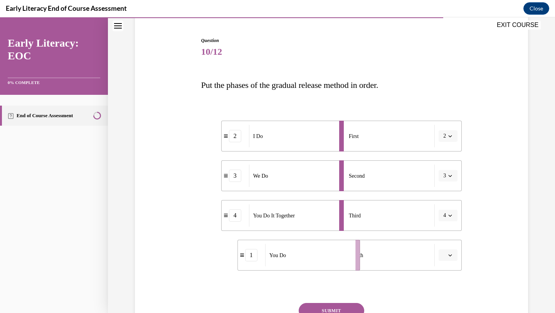
drag, startPoint x: 282, startPoint y: 261, endPoint x: 317, endPoint y: 260, distance: 35.8
click at [318, 261] on div "You Do" at bounding box center [307, 255] width 85 height 22
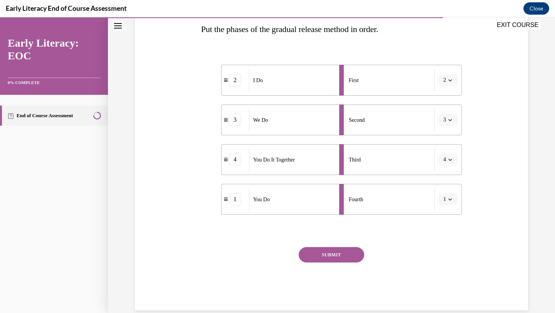
click at [320, 260] on button "SUBMIT" at bounding box center [330, 254] width 65 height 15
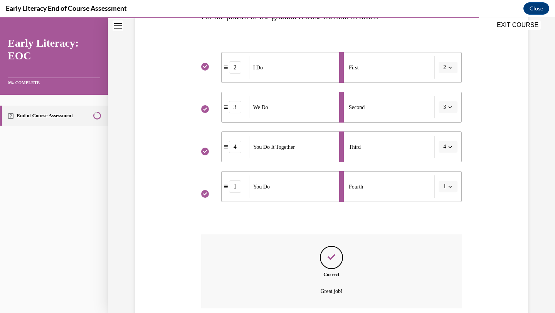
scroll to position [201, 0]
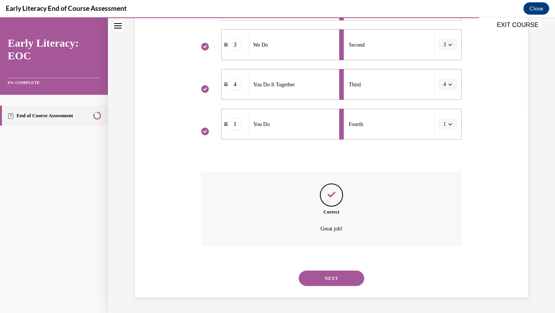
click at [320, 268] on div "NEXT" at bounding box center [331, 278] width 261 height 31
click at [320, 280] on button "NEXT" at bounding box center [330, 277] width 65 height 15
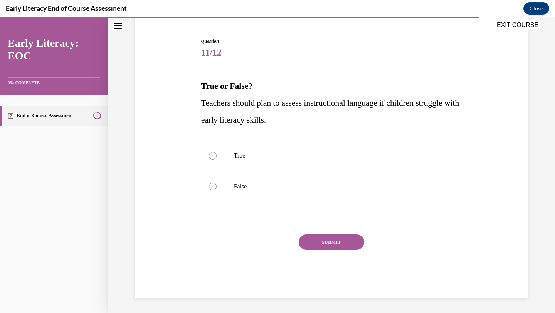
scroll to position [69, 0]
click at [287, 147] on div at bounding box center [331, 155] width 261 height 31
click at [303, 239] on button "SUBMIT" at bounding box center [330, 241] width 65 height 15
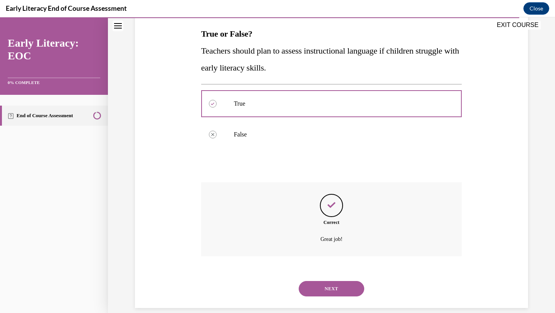
scroll to position [132, 0]
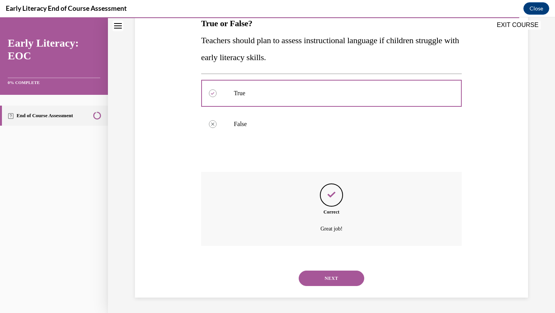
click at [318, 273] on button "NEXT" at bounding box center [330, 277] width 65 height 15
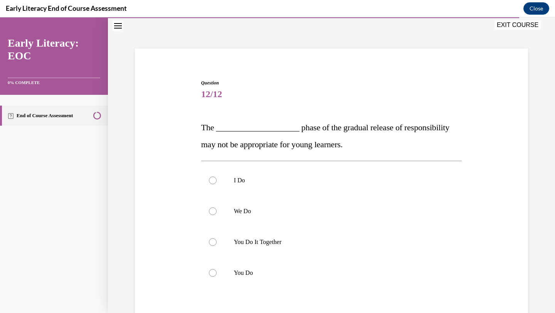
scroll to position [28, 0]
click at [249, 276] on div at bounding box center [331, 271] width 261 height 31
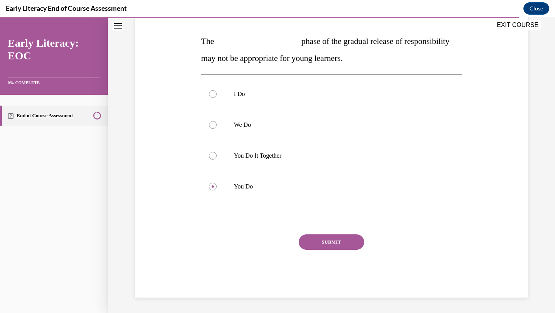
click at [319, 241] on button "SUBMIT" at bounding box center [330, 241] width 65 height 15
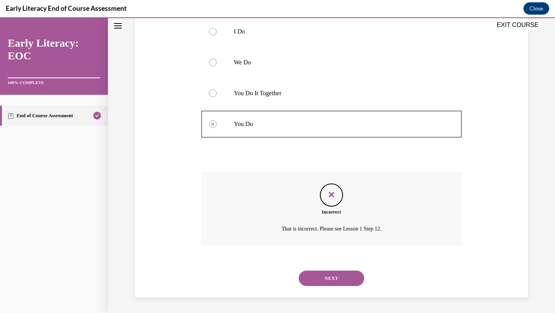
click at [322, 271] on button "NEXT" at bounding box center [330, 277] width 65 height 15
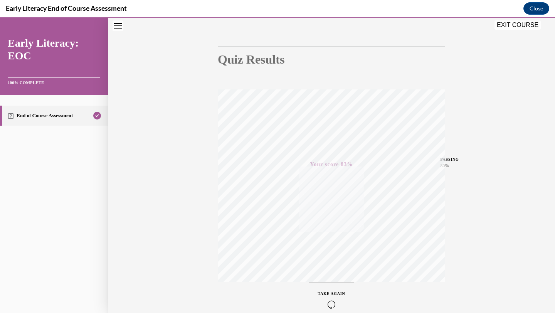
scroll to position [59, 0]
